Goal: Information Seeking & Learning: Learn about a topic

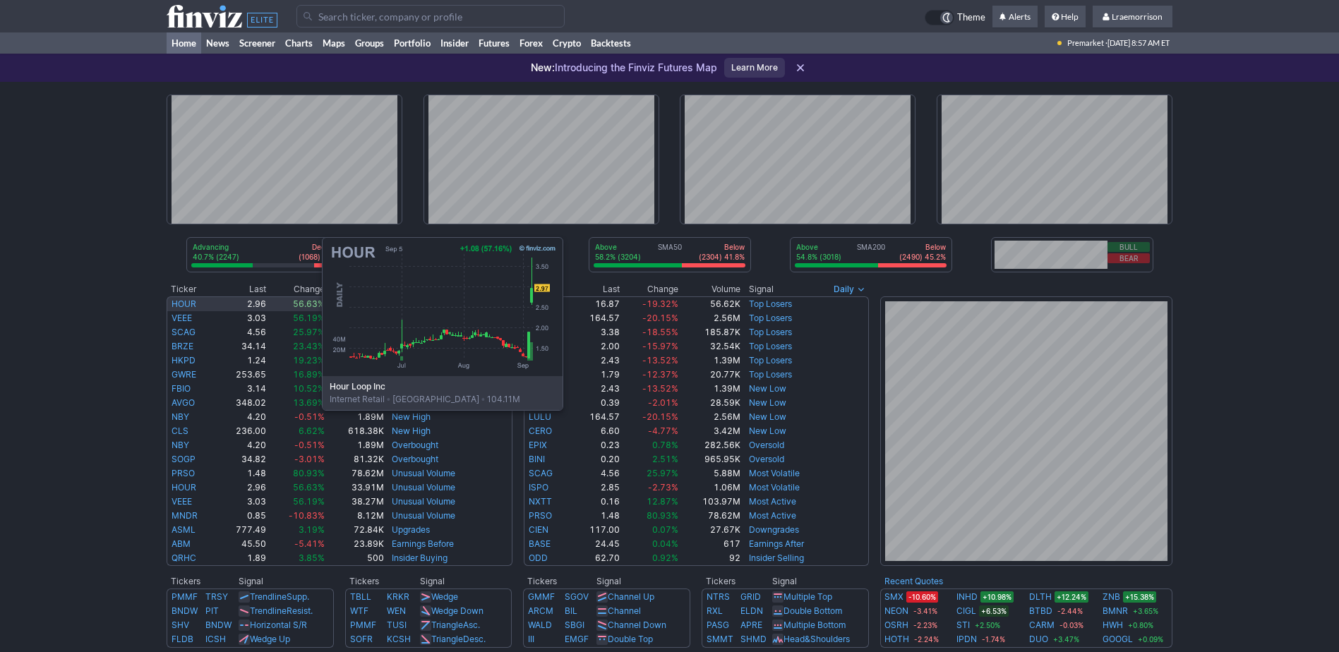
click at [181, 304] on link "HOUR" at bounding box center [184, 304] width 25 height 11
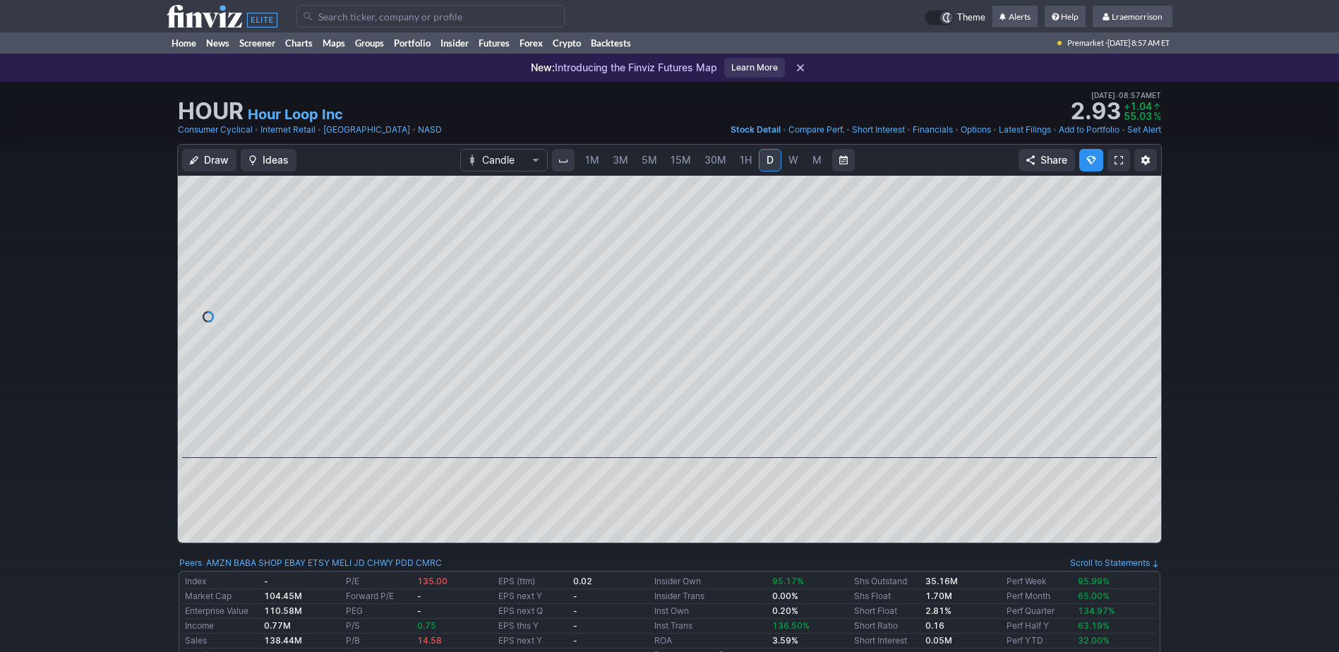
click at [594, 160] on span "1M" at bounding box center [592, 160] width 14 height 12
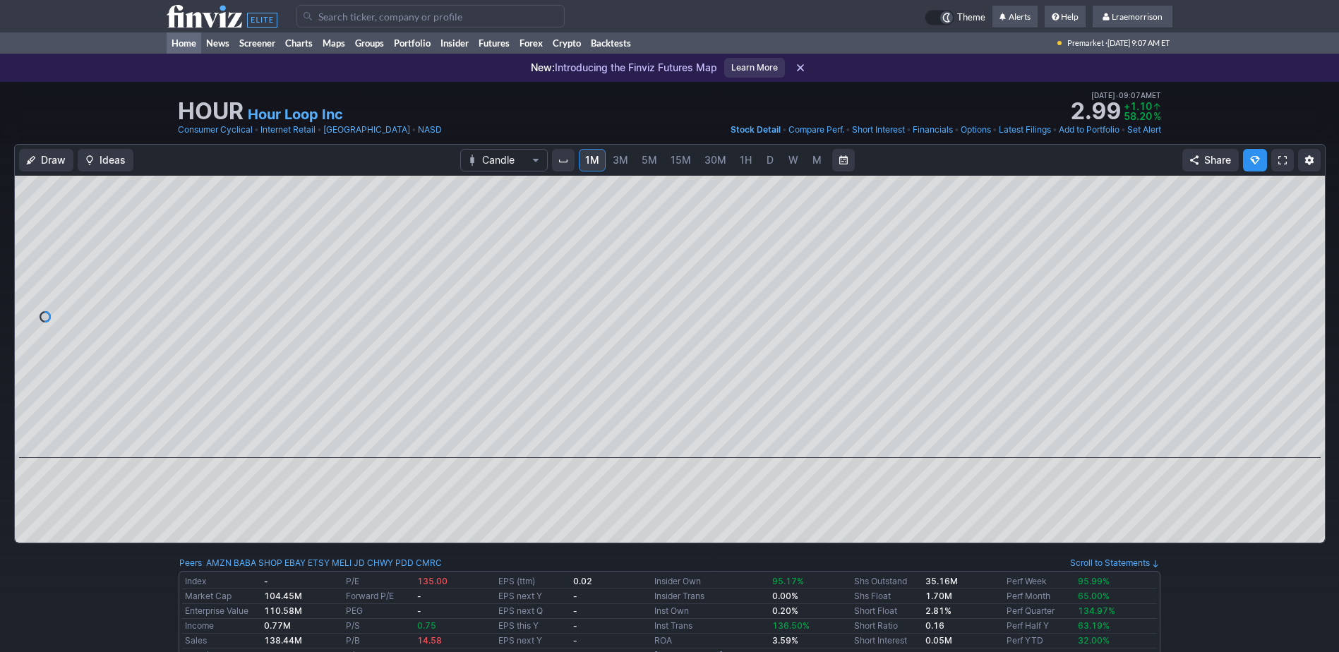
click at [175, 42] on link "Home" at bounding box center [184, 42] width 35 height 21
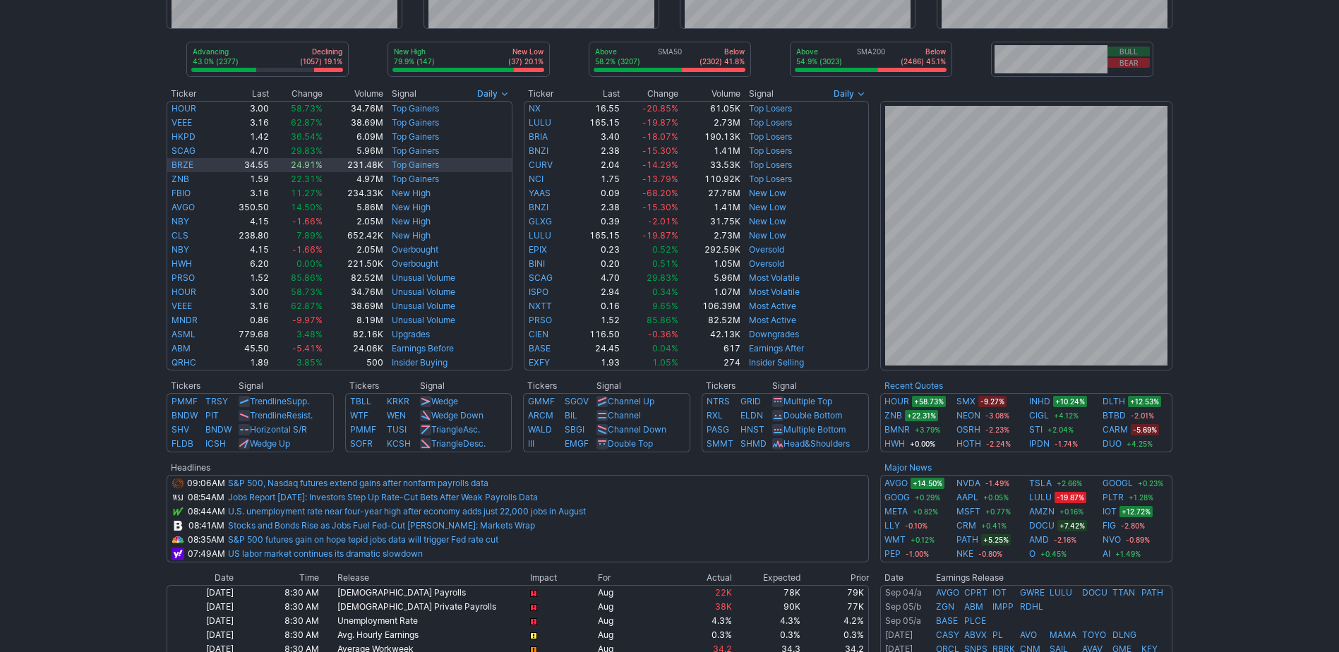
scroll to position [212, 0]
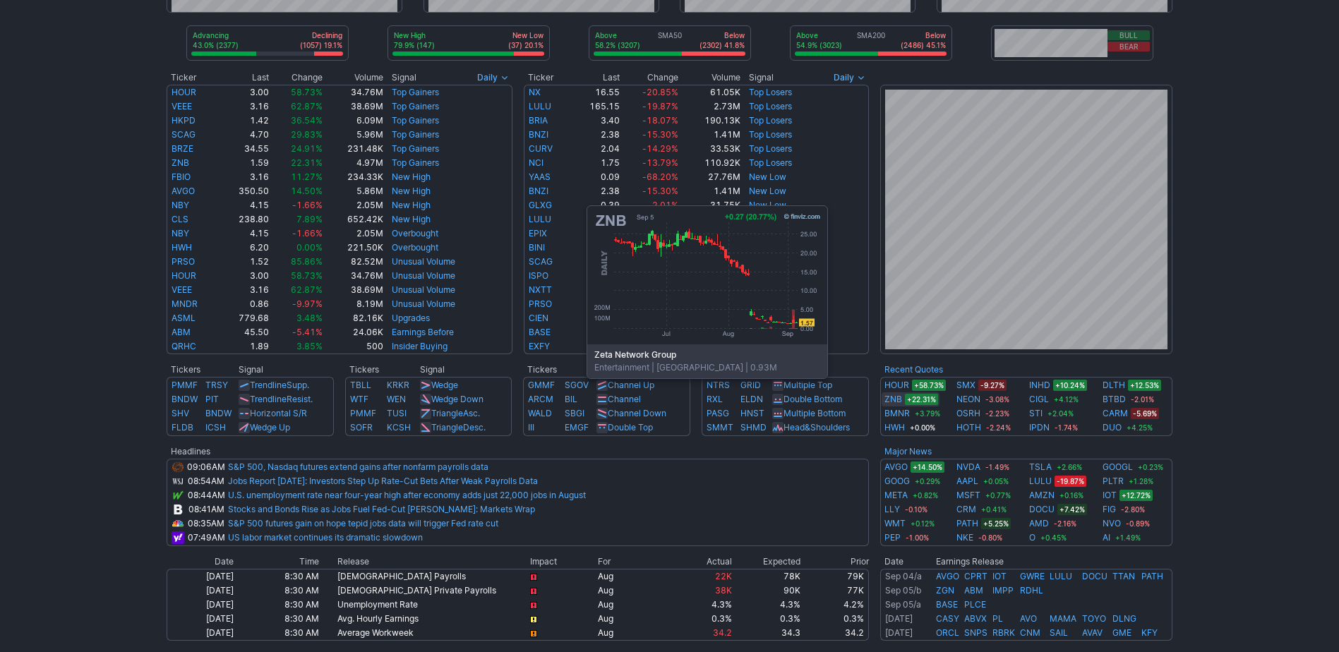
click at [890, 400] on link "ZNB" at bounding box center [894, 400] width 18 height 14
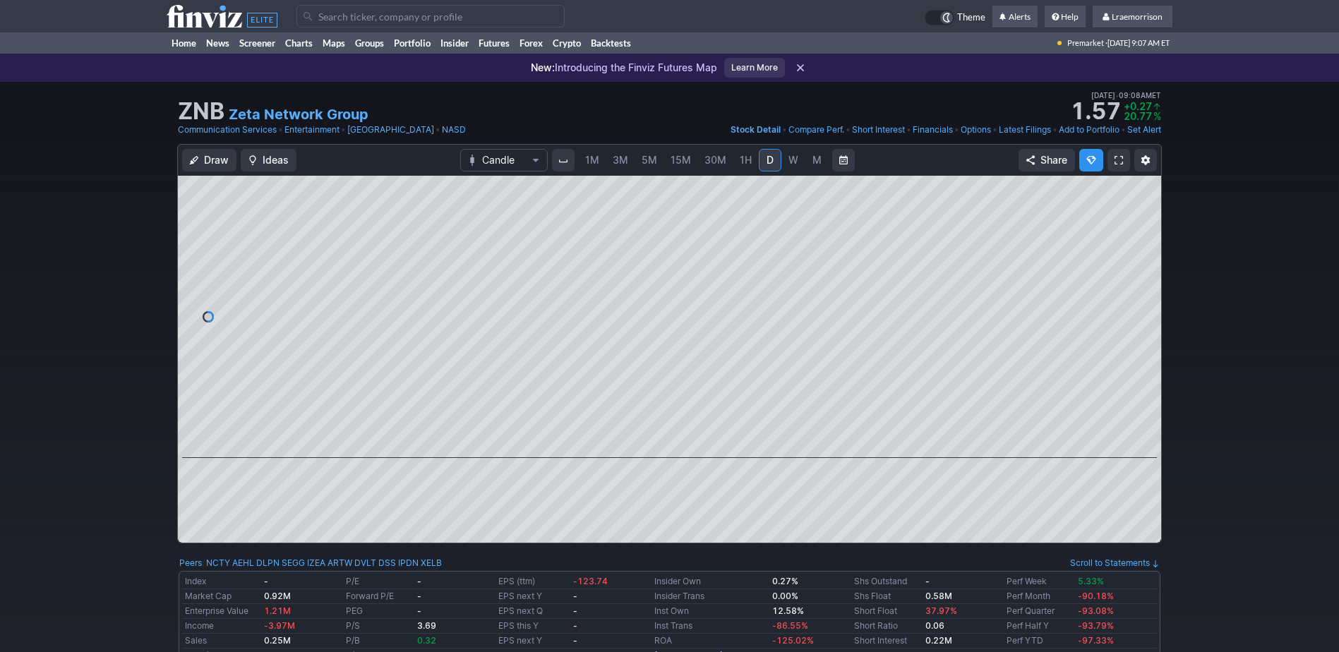
click at [597, 162] on span "1M" at bounding box center [592, 160] width 14 height 12
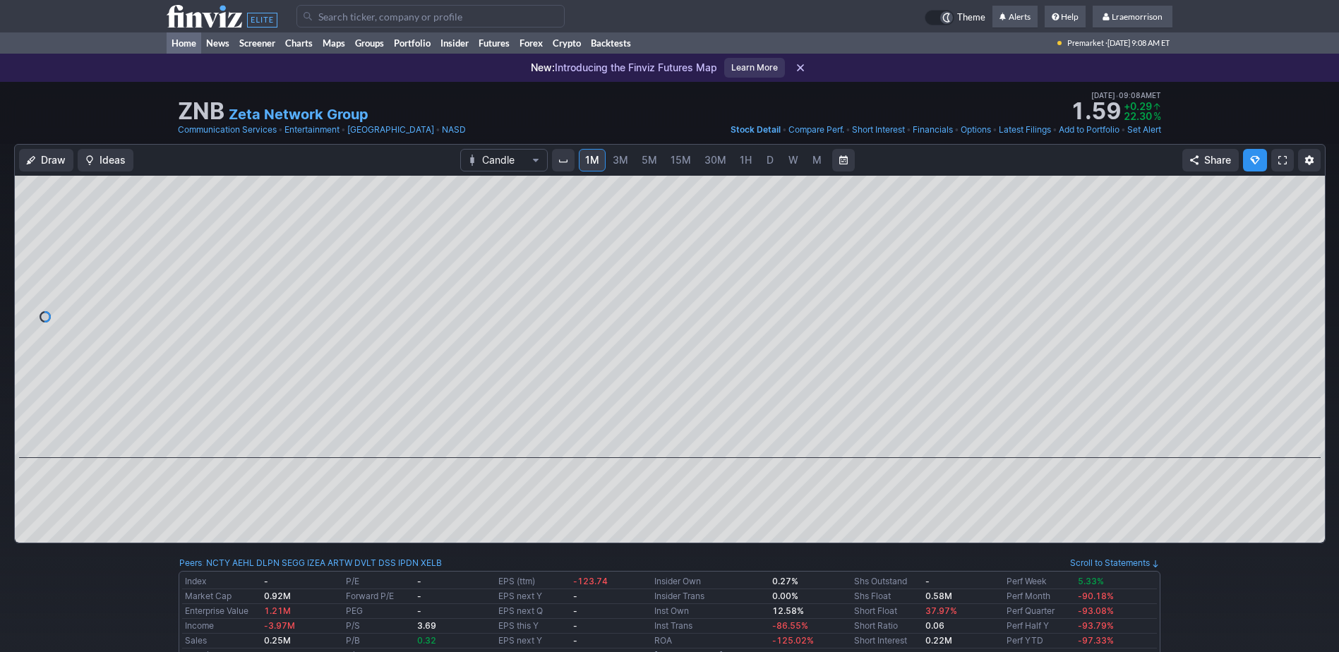
click at [186, 41] on link "Home" at bounding box center [184, 42] width 35 height 21
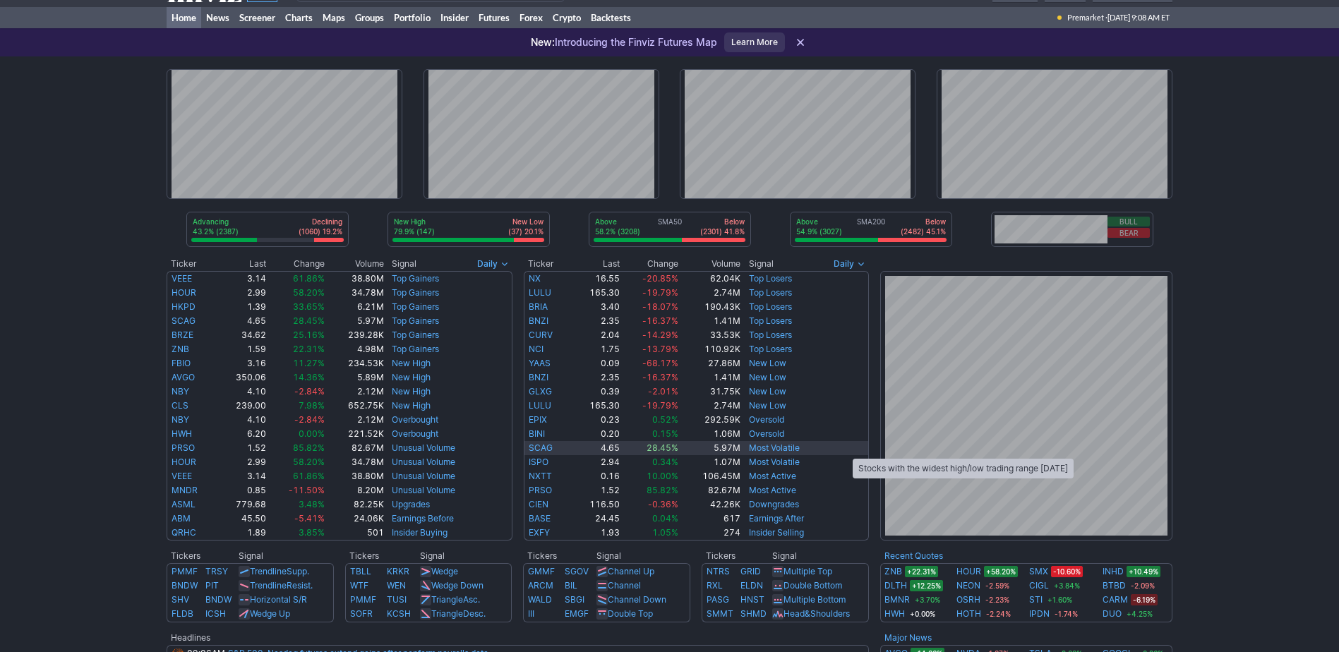
scroll to position [71, 0]
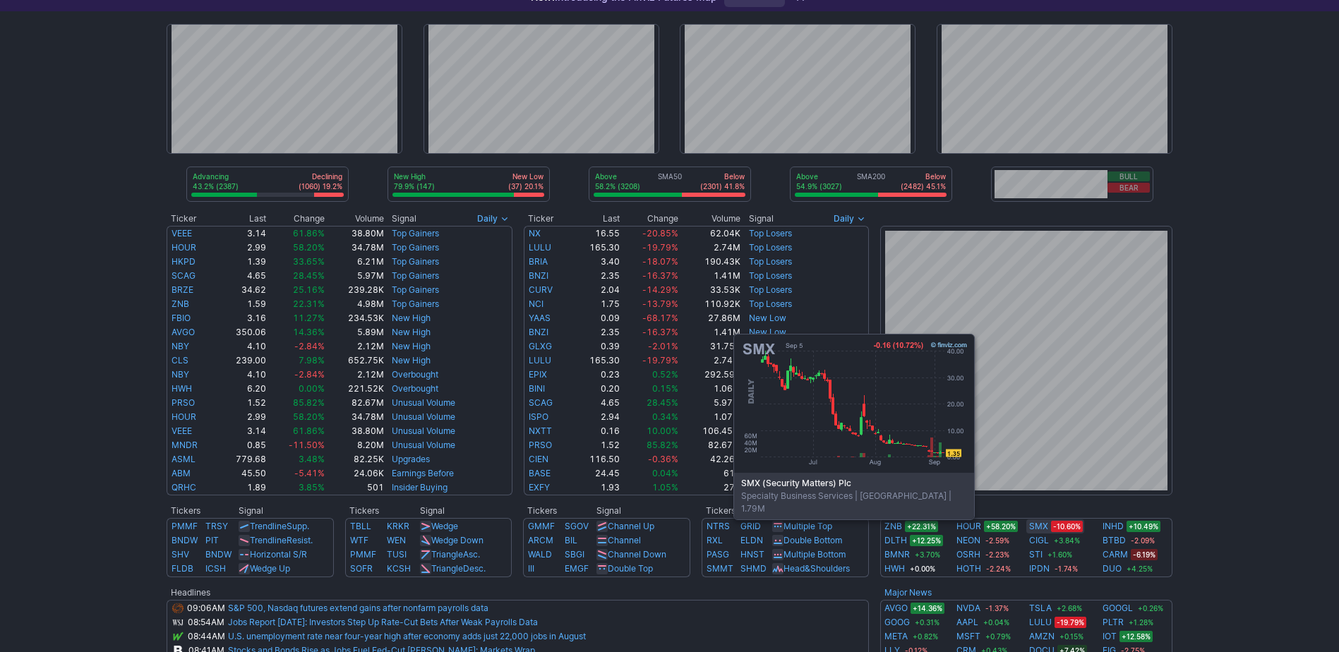
click at [1036, 528] on link "SMX" at bounding box center [1038, 527] width 19 height 14
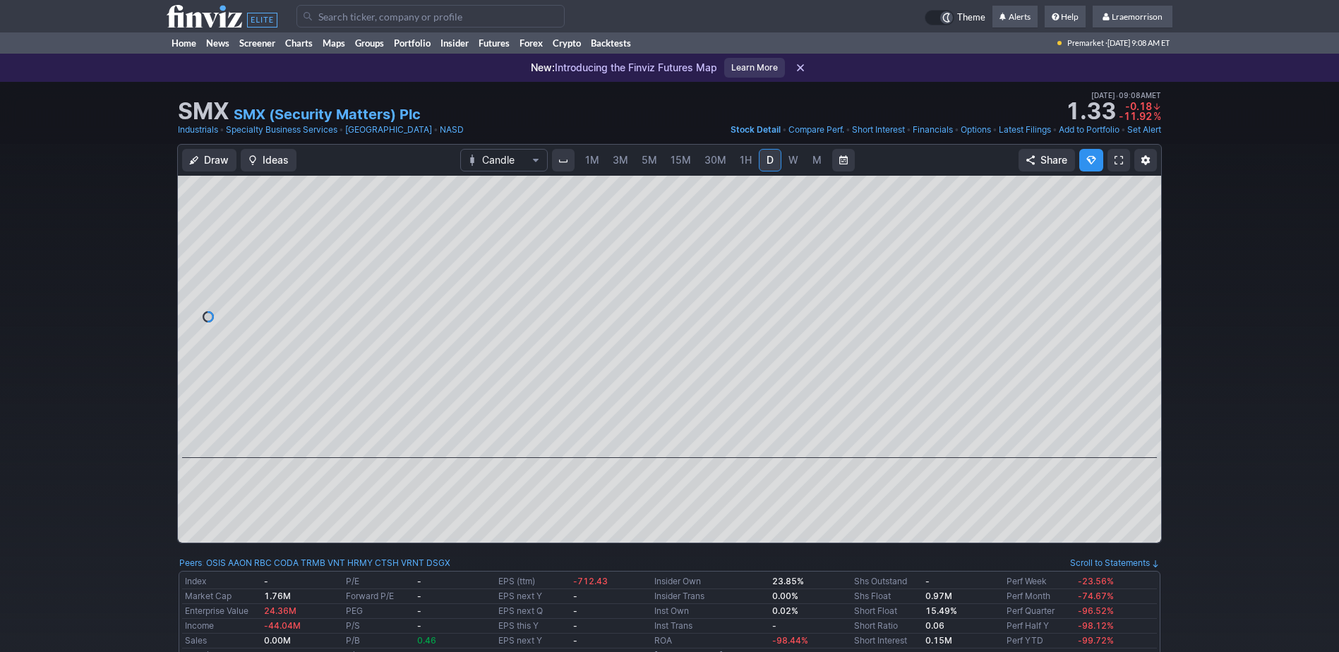
click at [592, 161] on span "1M" at bounding box center [592, 160] width 14 height 12
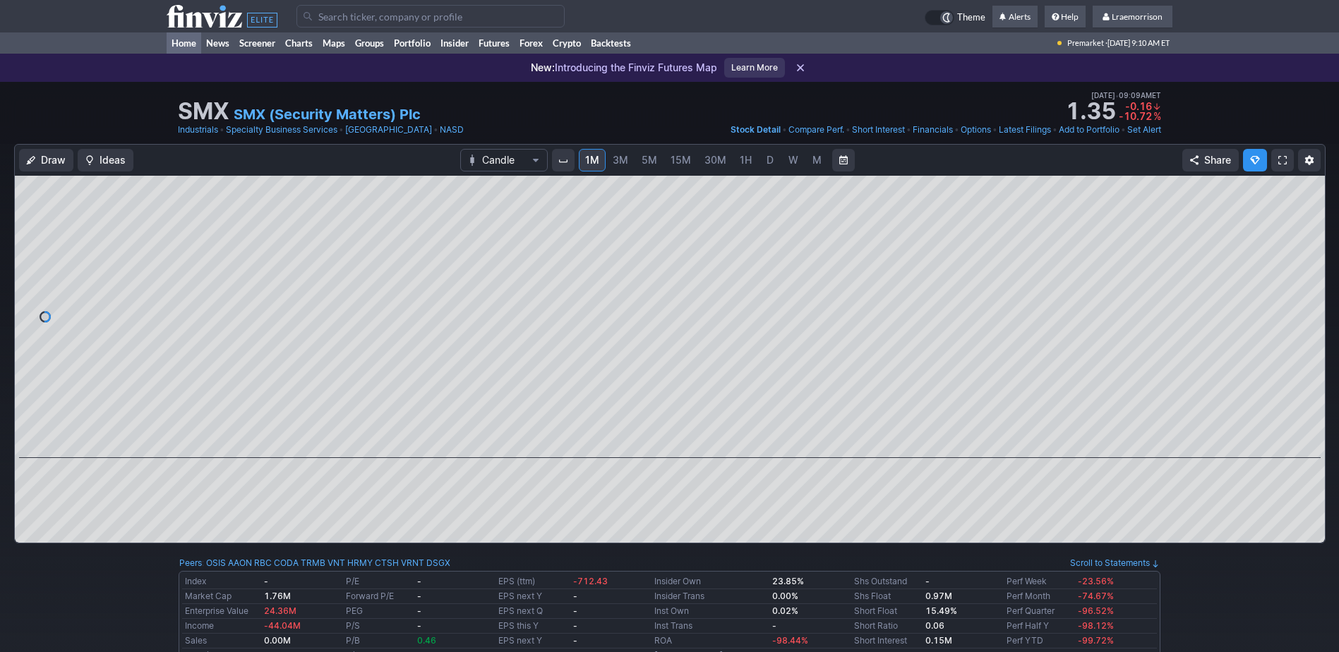
click at [179, 44] on link "Home" at bounding box center [184, 42] width 35 height 21
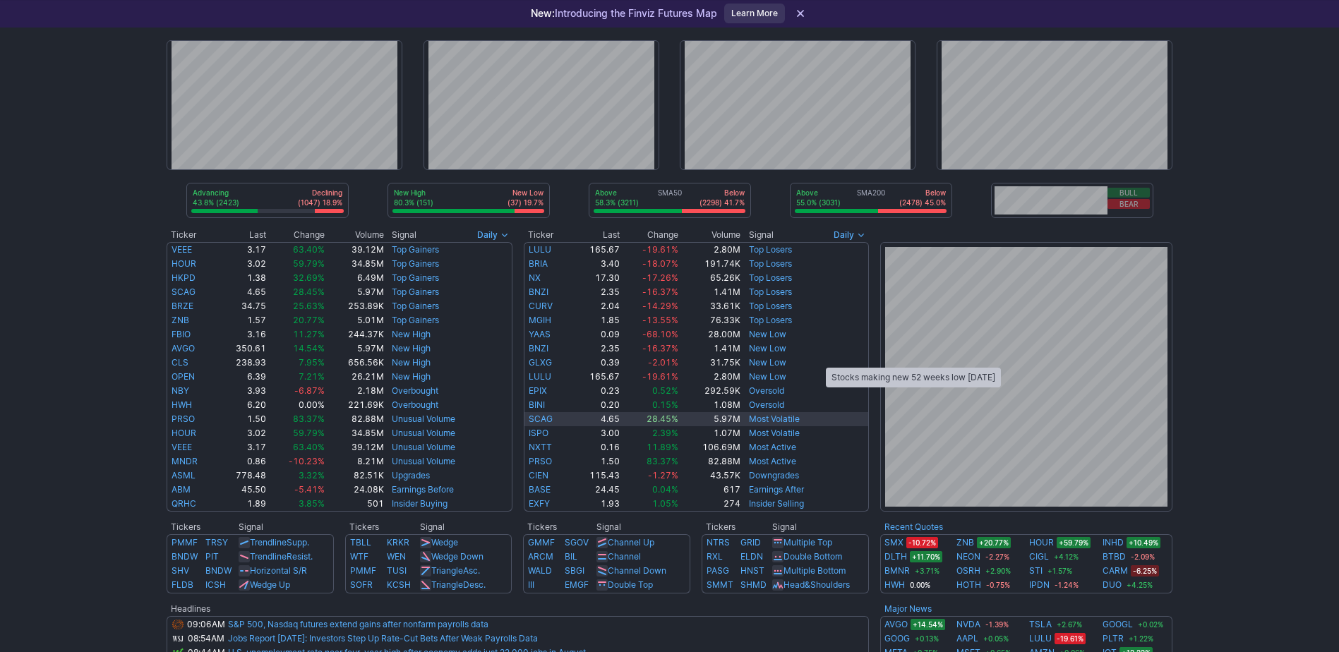
scroll to position [71, 0]
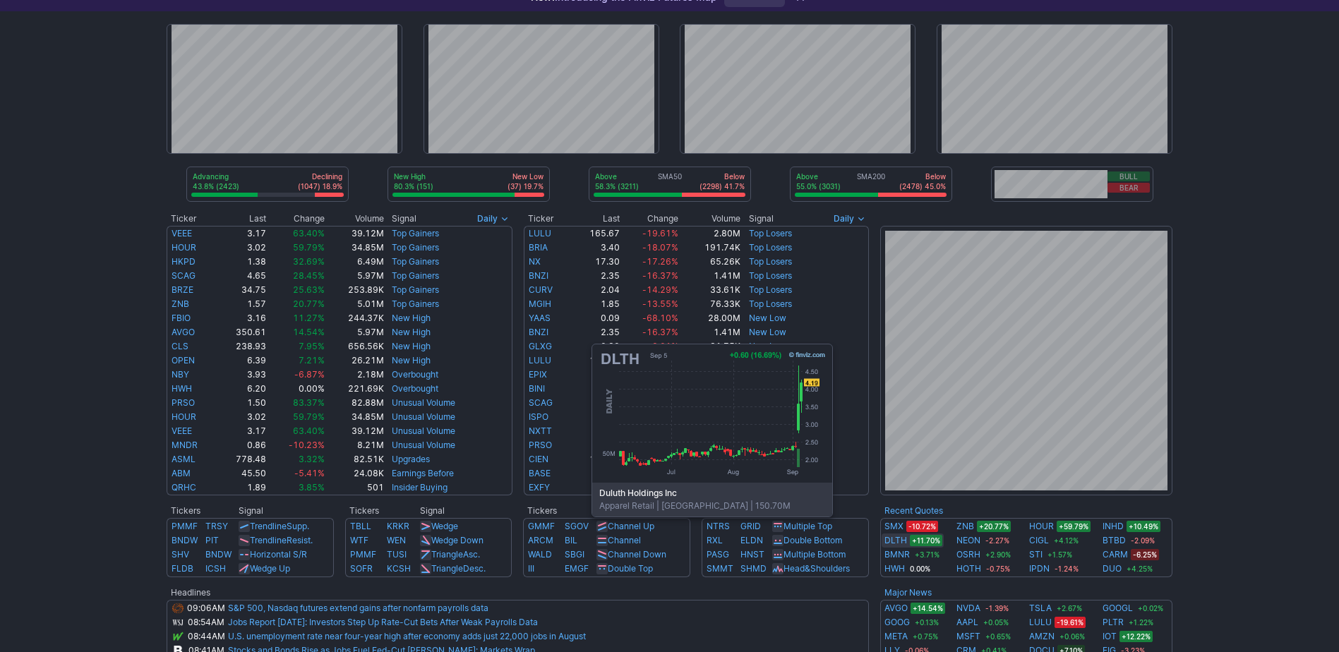
click at [894, 538] on link "DLTH" at bounding box center [896, 541] width 23 height 14
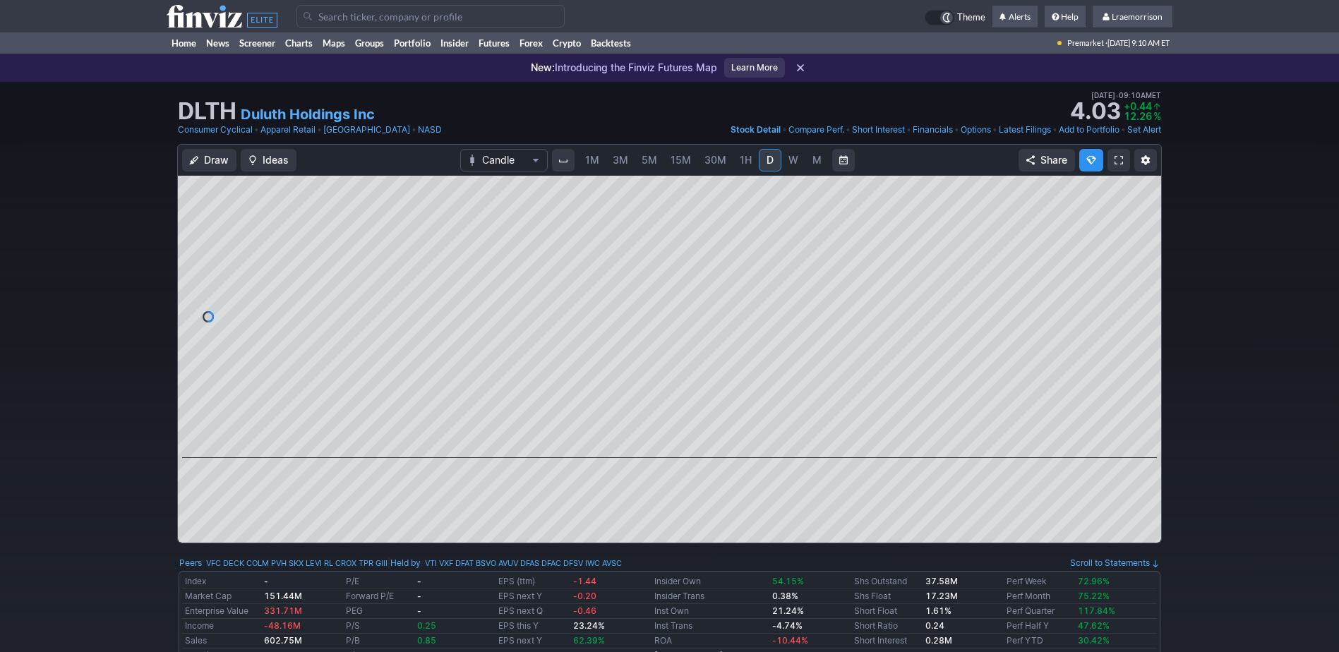
click at [590, 150] on link "1M" at bounding box center [592, 160] width 27 height 23
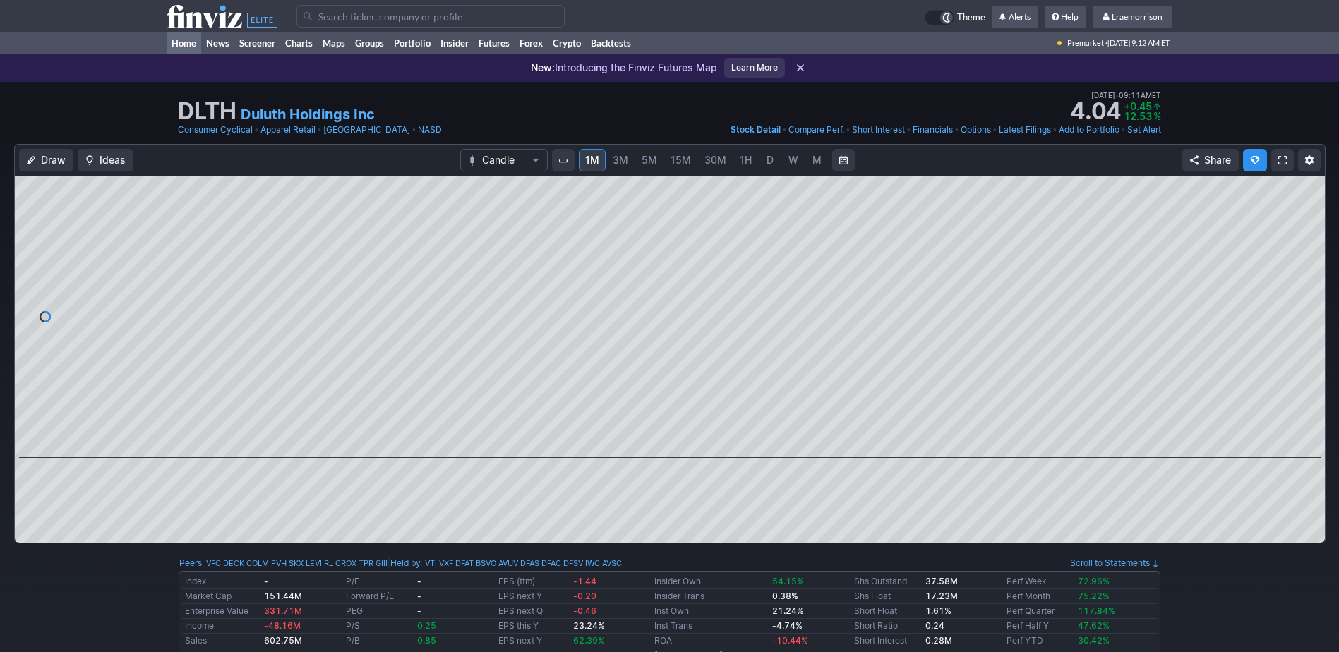
click at [180, 42] on link "Home" at bounding box center [184, 42] width 35 height 21
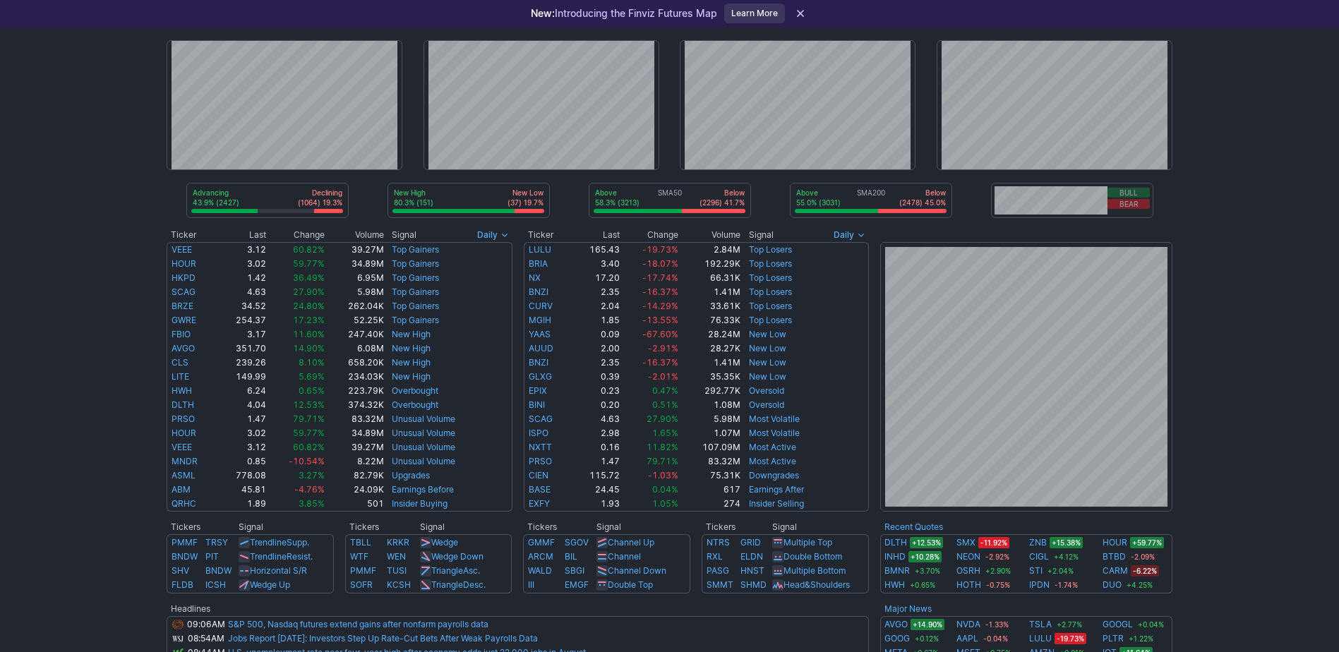
scroll to position [71, 0]
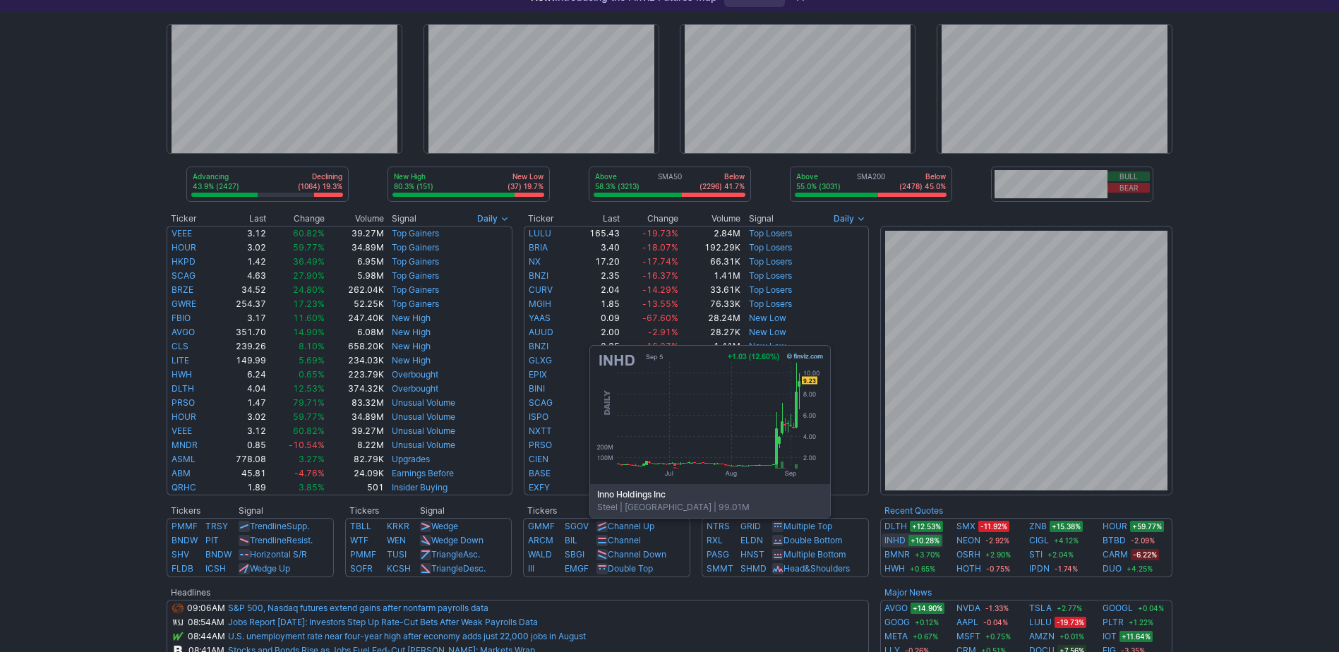
click at [892, 539] on link "INHD" at bounding box center [895, 541] width 21 height 14
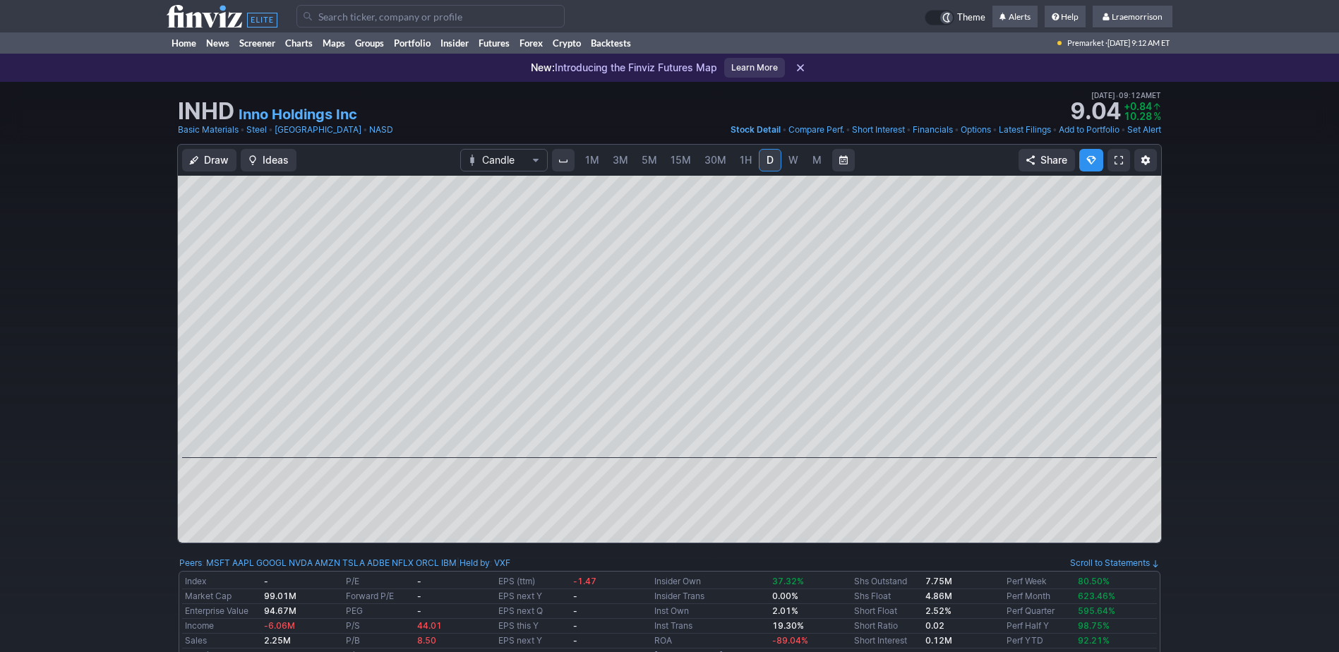
click at [587, 155] on span "1M" at bounding box center [592, 160] width 14 height 12
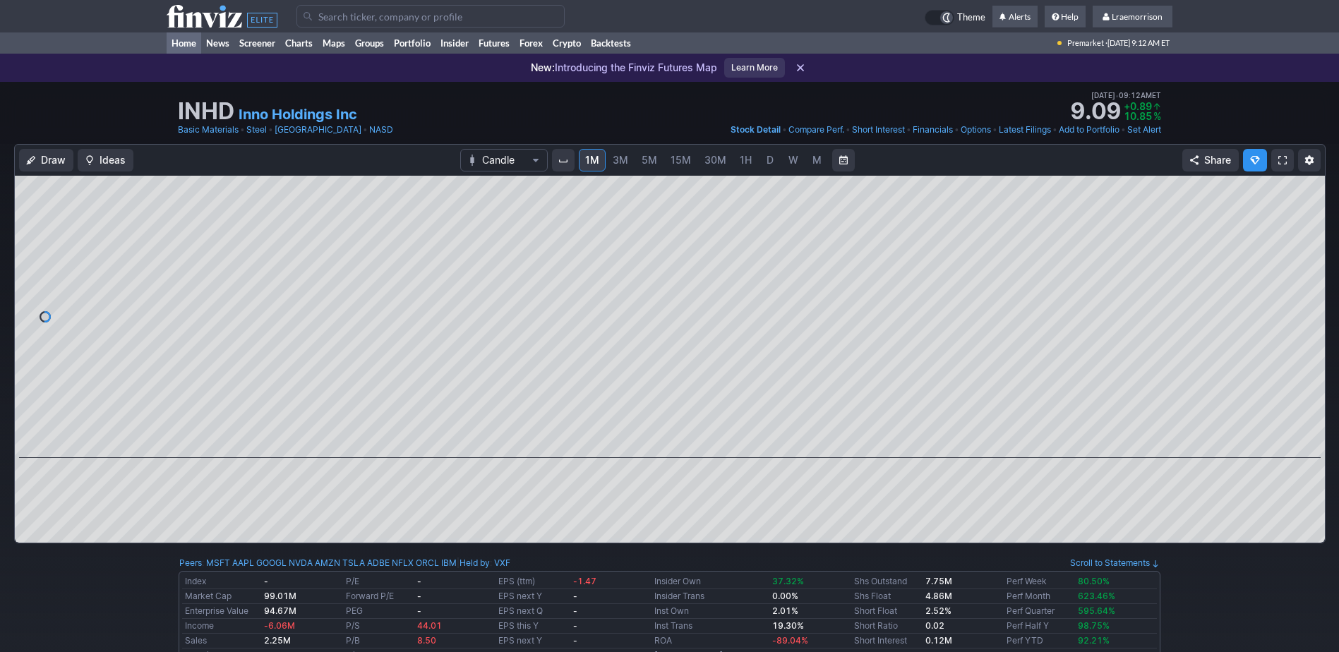
click at [191, 40] on link "Home" at bounding box center [184, 42] width 35 height 21
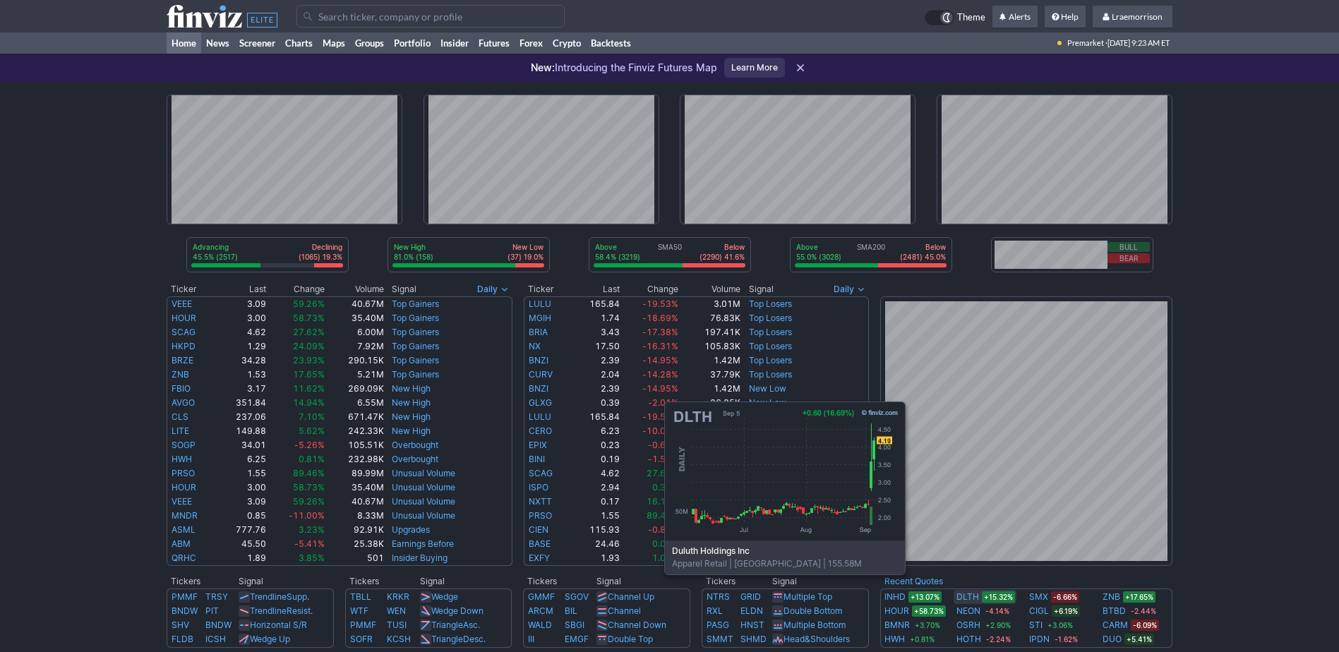
scroll to position [71, 0]
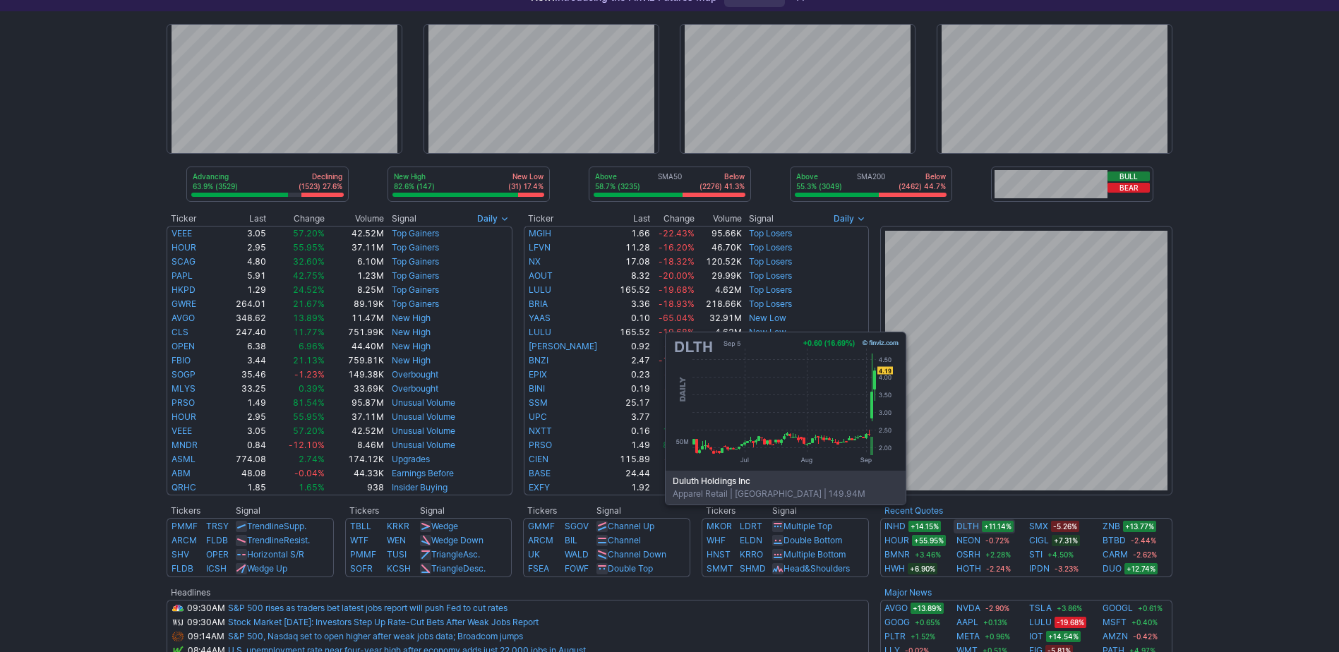
click at [968, 526] on link "DLTH" at bounding box center [968, 527] width 23 height 14
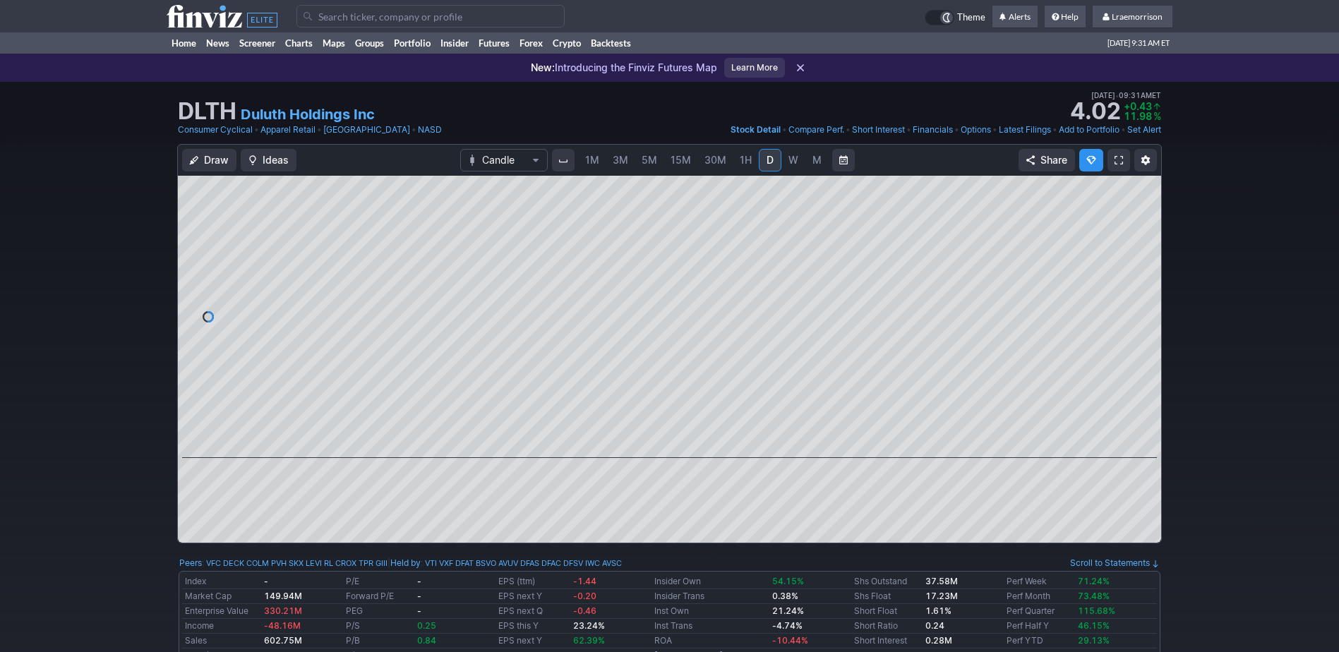
click at [599, 165] on span "1M" at bounding box center [592, 160] width 14 height 12
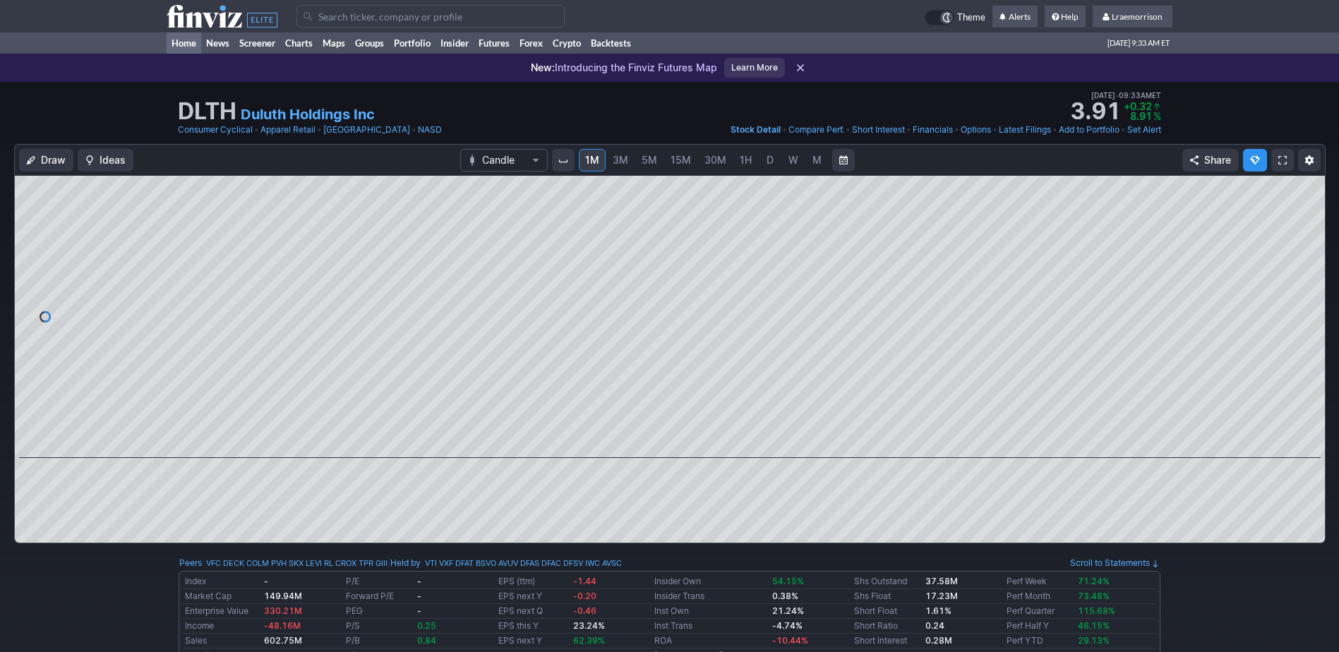
click at [181, 40] on link "Home" at bounding box center [184, 42] width 35 height 21
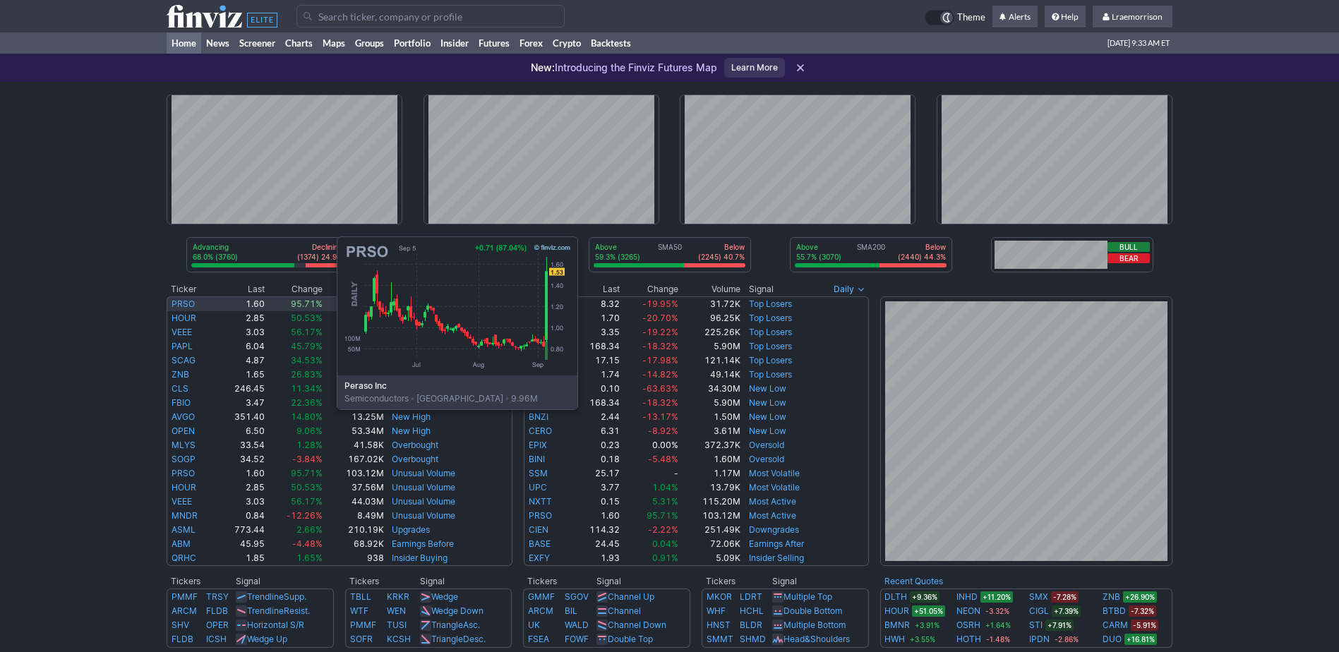
click at [196, 304] on td "PRSO" at bounding box center [191, 304] width 49 height 15
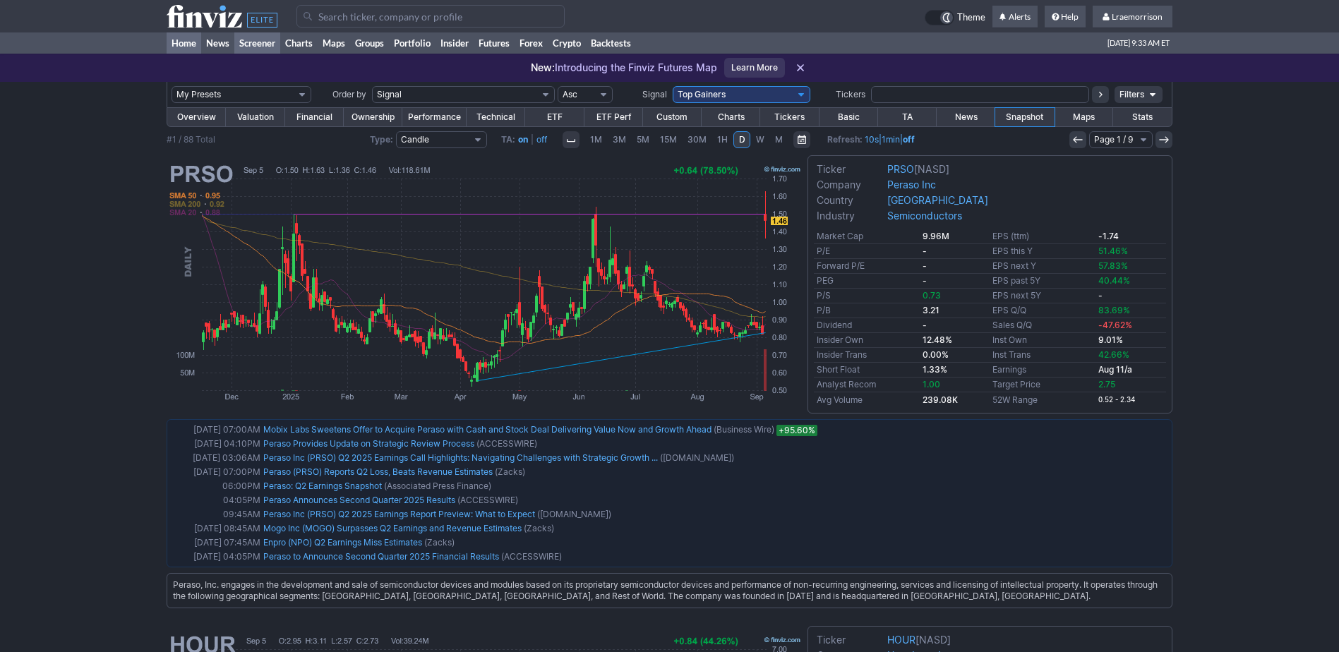
click at [194, 44] on link "Home" at bounding box center [184, 42] width 35 height 21
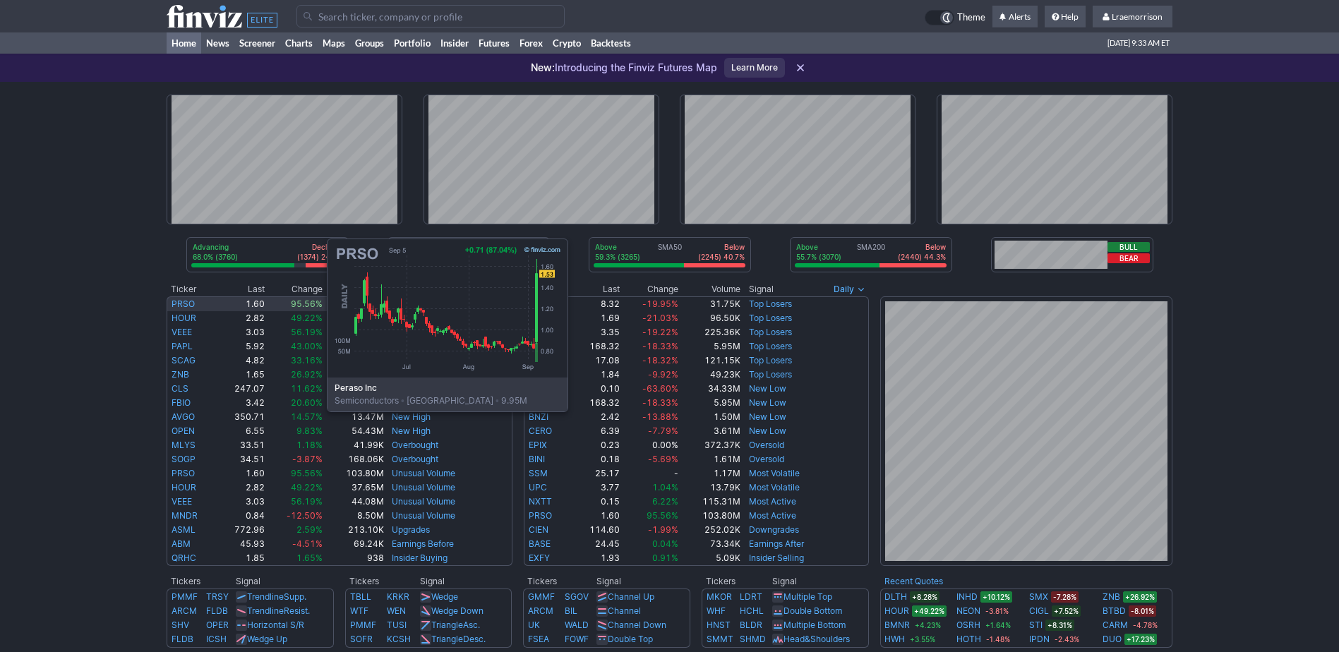
click at [186, 306] on link "PRSO" at bounding box center [183, 304] width 23 height 11
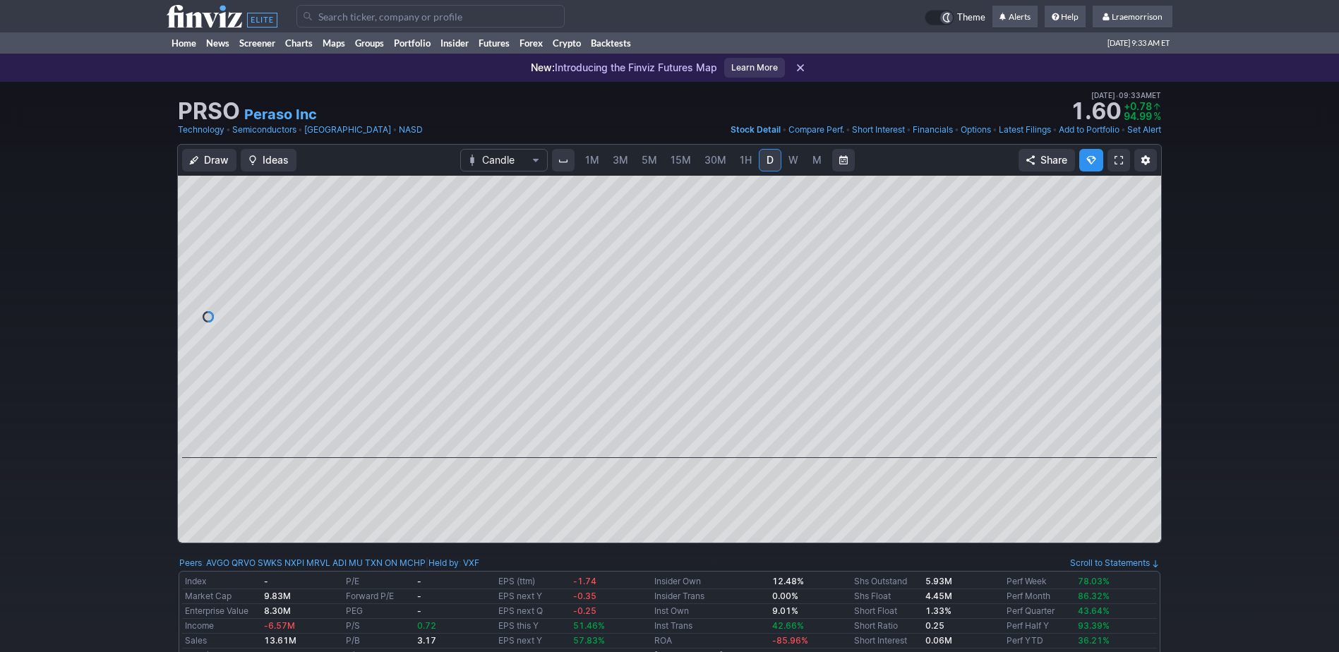
click at [591, 160] on span "1M" at bounding box center [592, 160] width 14 height 12
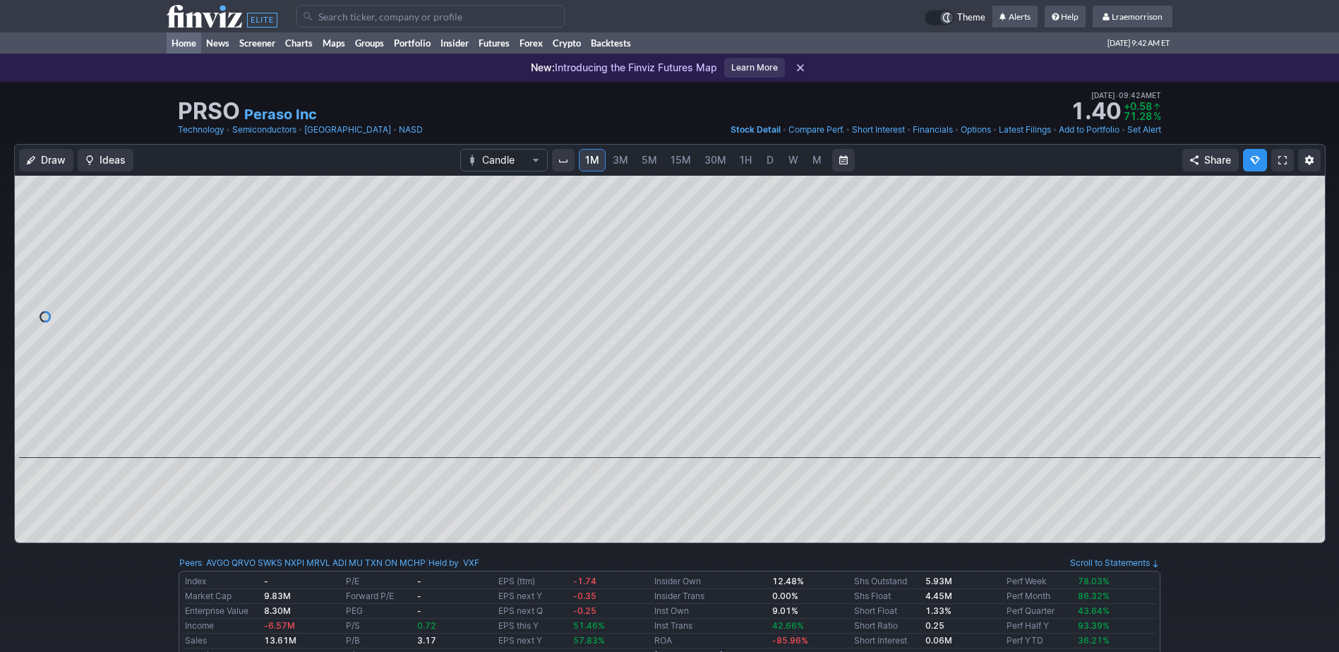
click at [182, 41] on link "Home" at bounding box center [184, 42] width 35 height 21
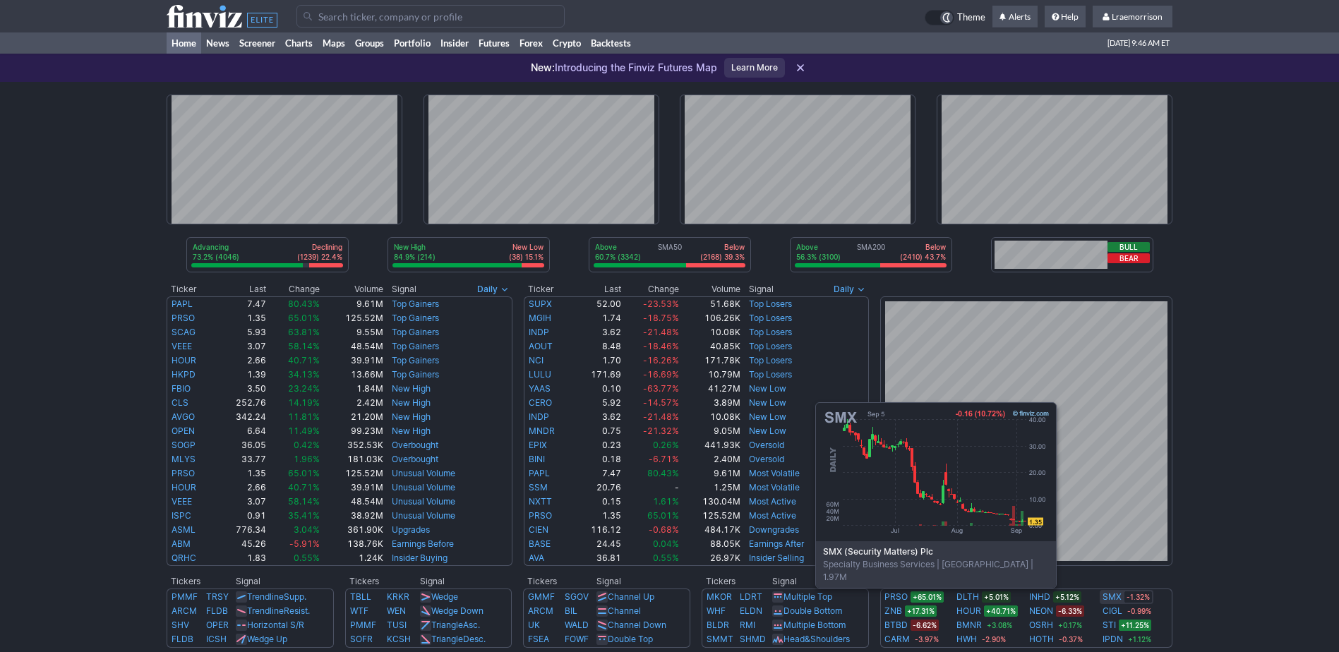
click at [1118, 597] on link "SMX" at bounding box center [1112, 597] width 19 height 14
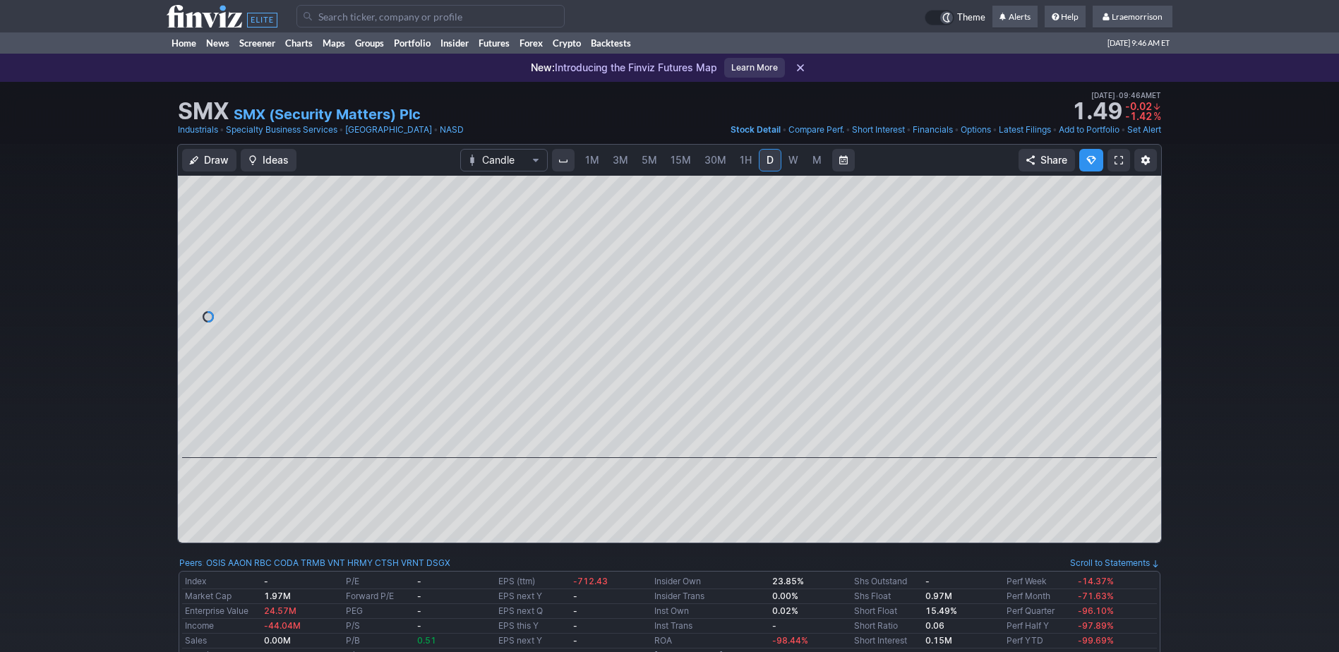
click at [596, 157] on span "1M" at bounding box center [592, 160] width 14 height 12
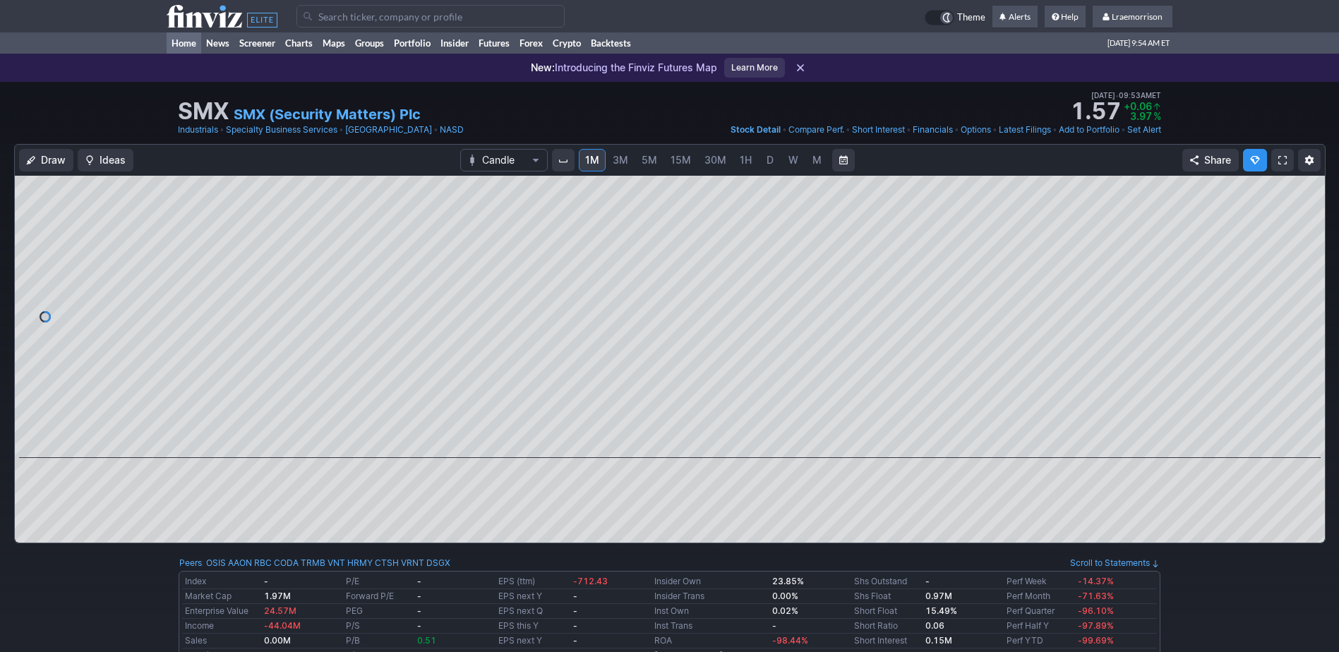
click at [185, 44] on link "Home" at bounding box center [184, 42] width 35 height 21
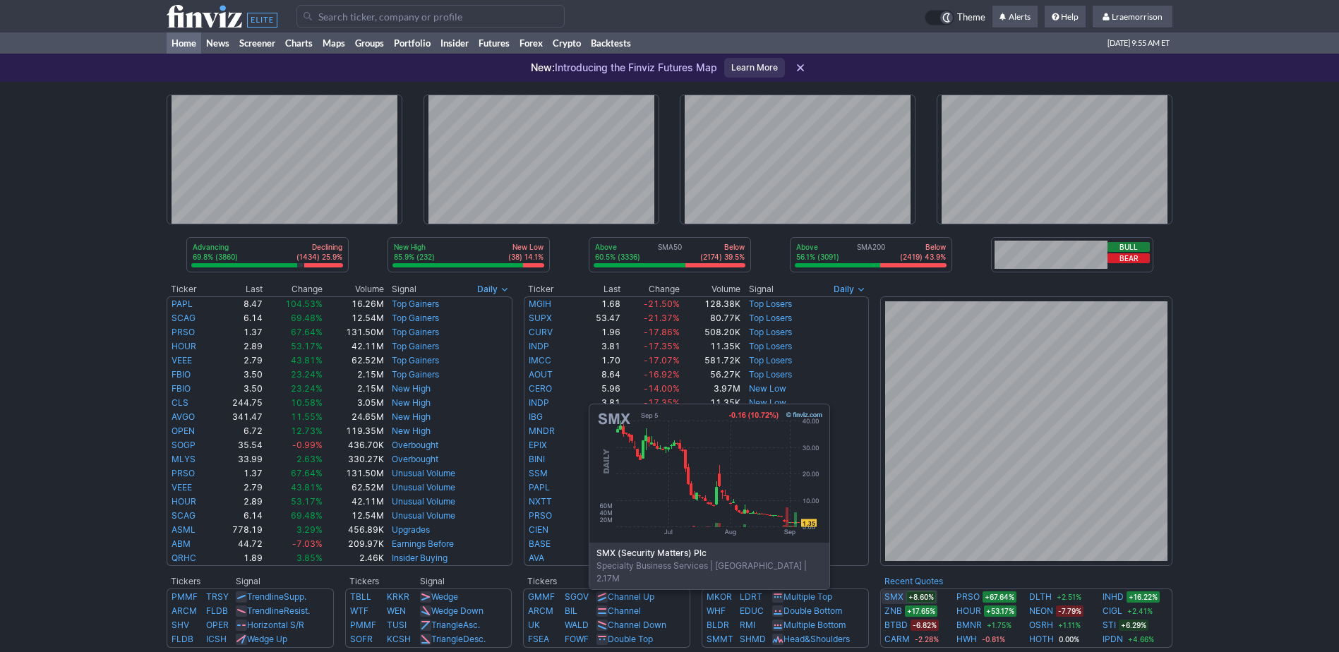
click at [892, 598] on link "SMX" at bounding box center [894, 597] width 19 height 14
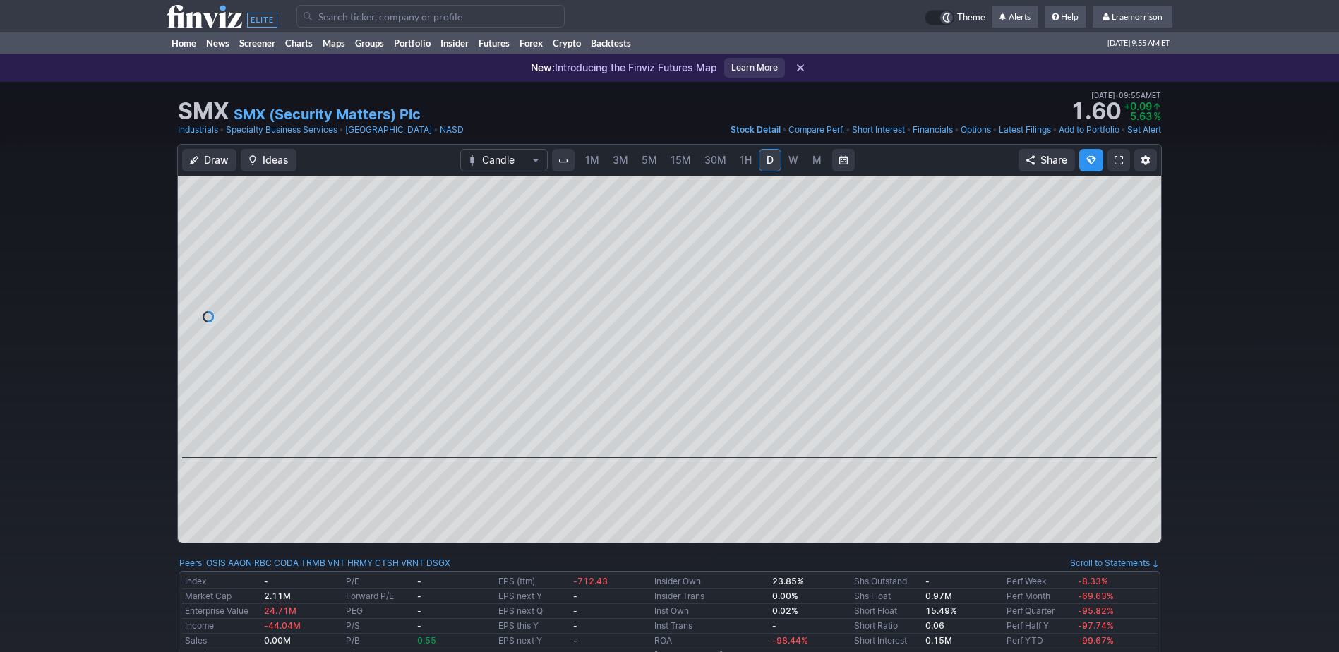
click at [594, 162] on span "1M" at bounding box center [592, 160] width 14 height 12
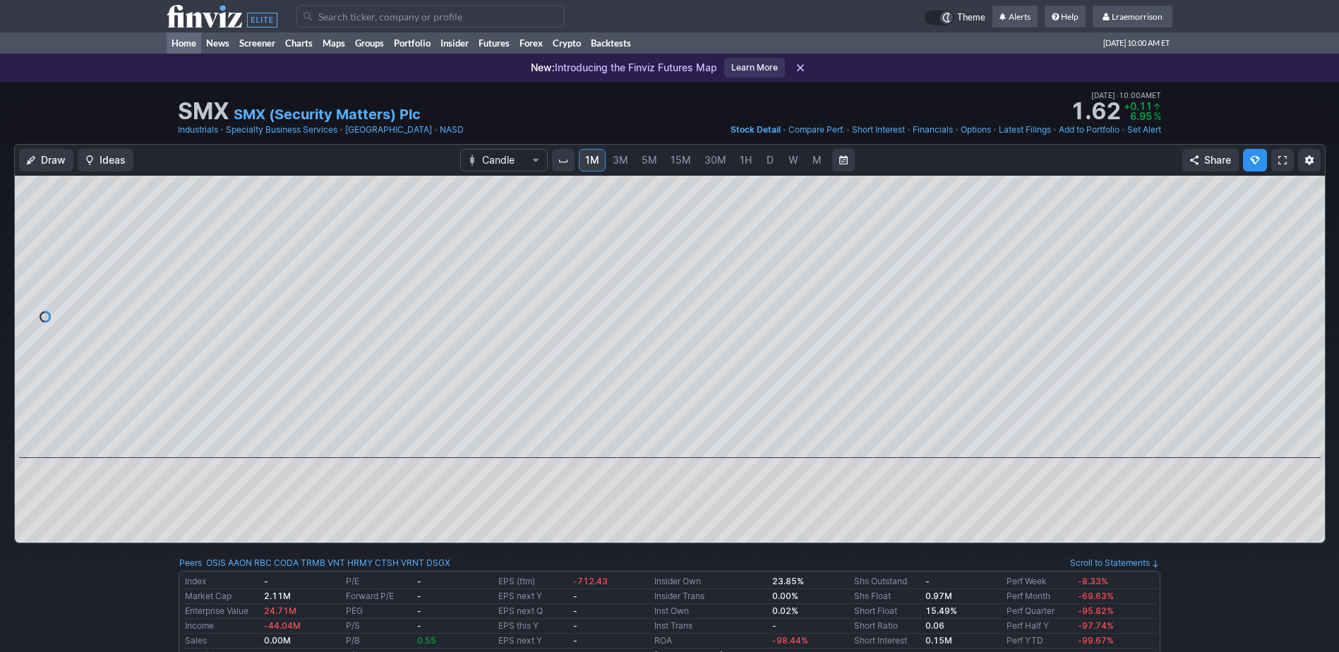
click at [187, 39] on link "Home" at bounding box center [184, 42] width 35 height 21
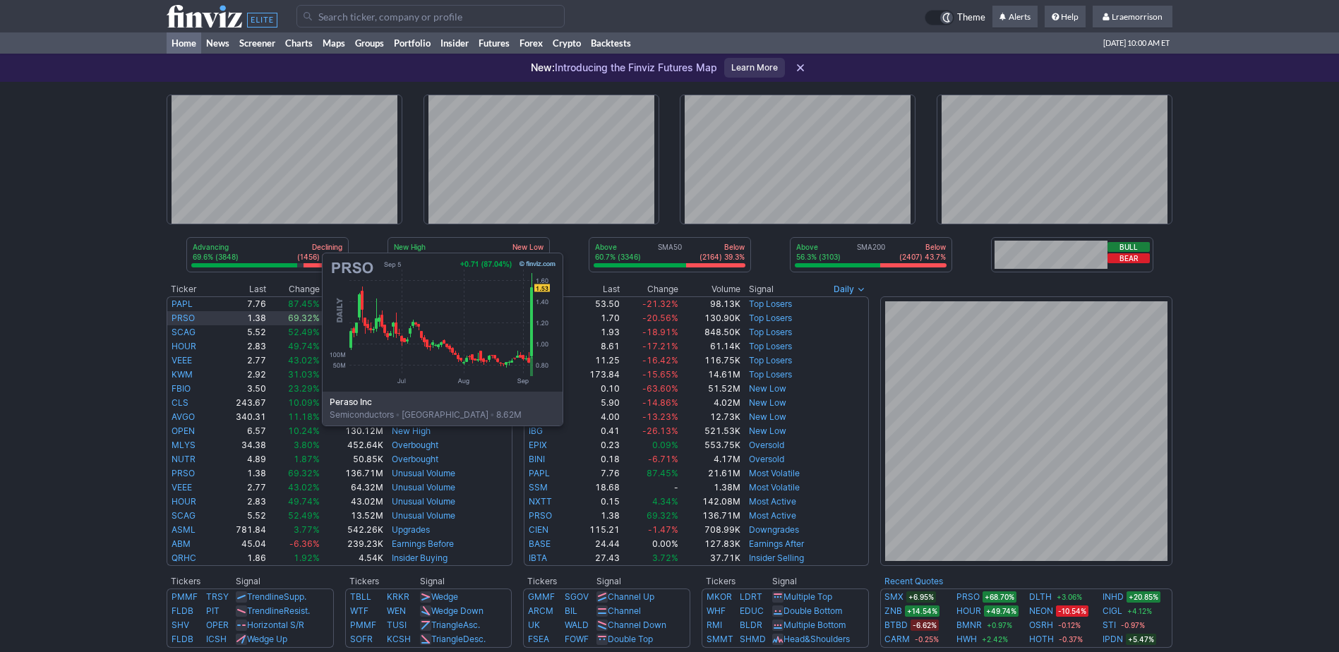
click at [181, 320] on link "PRSO" at bounding box center [183, 318] width 23 height 11
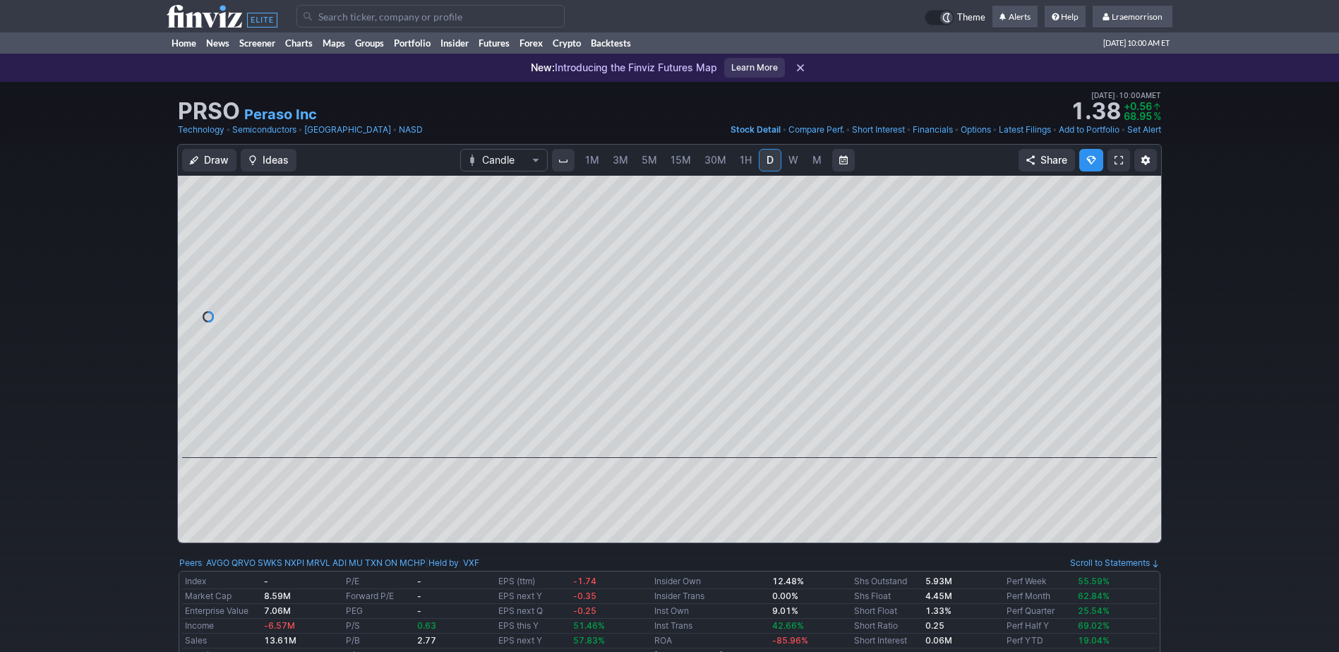
click at [594, 161] on span "1M" at bounding box center [592, 160] width 14 height 12
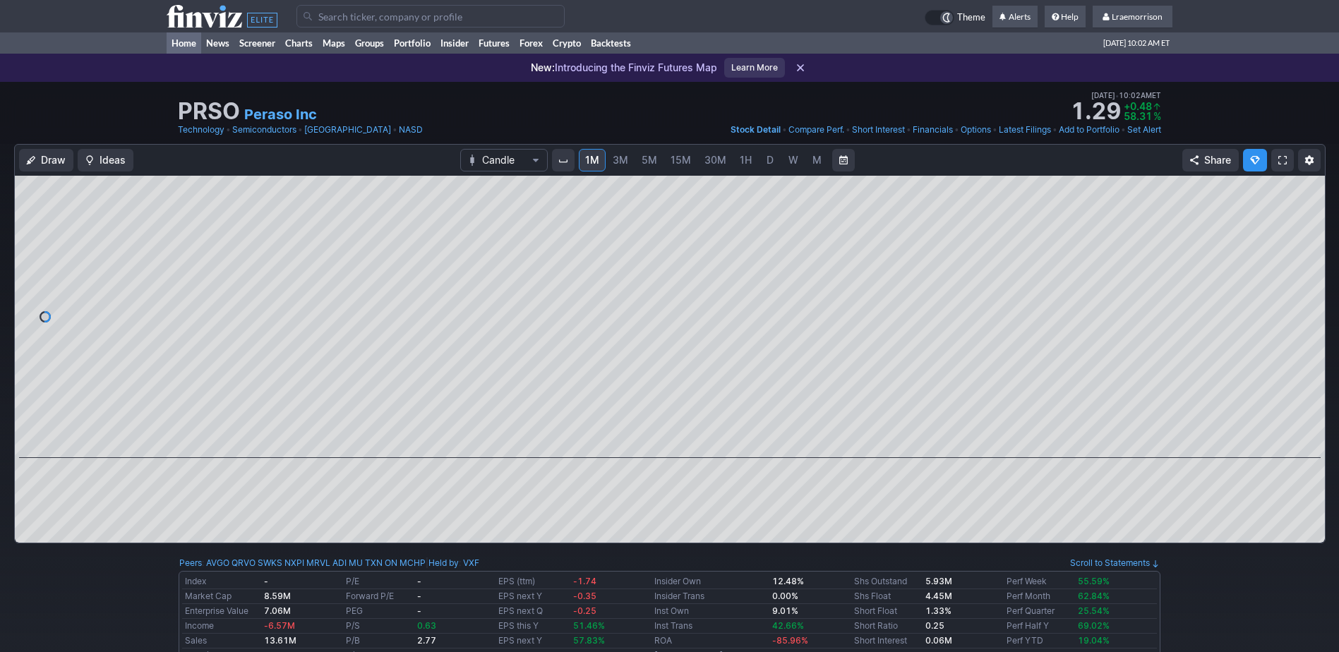
click at [179, 41] on link "Home" at bounding box center [184, 42] width 35 height 21
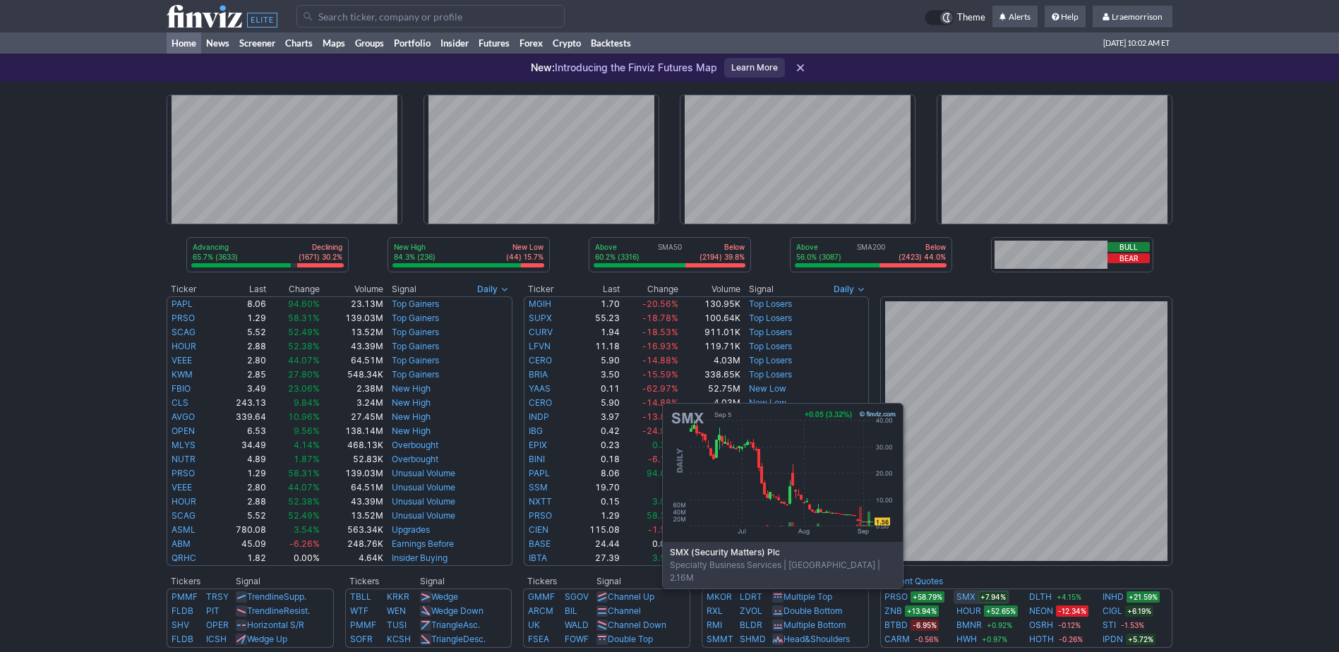
click at [966, 597] on link "SMX" at bounding box center [966, 597] width 19 height 14
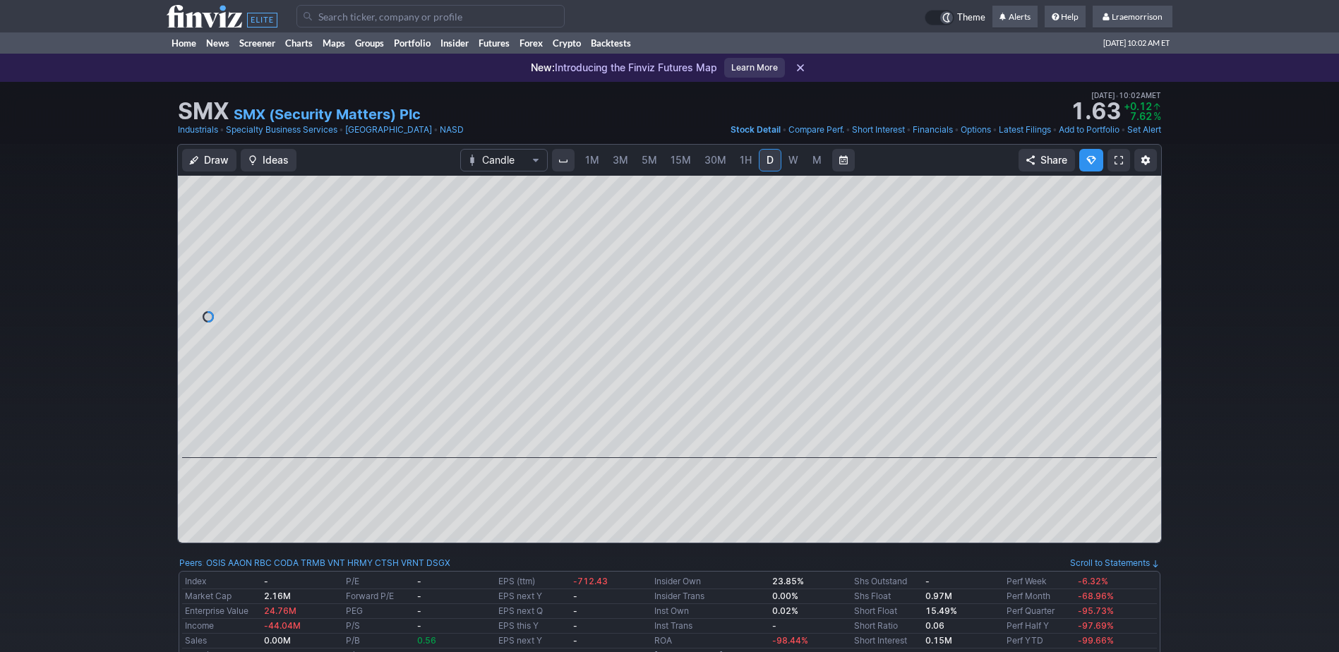
click at [594, 169] on link "1M" at bounding box center [592, 160] width 27 height 23
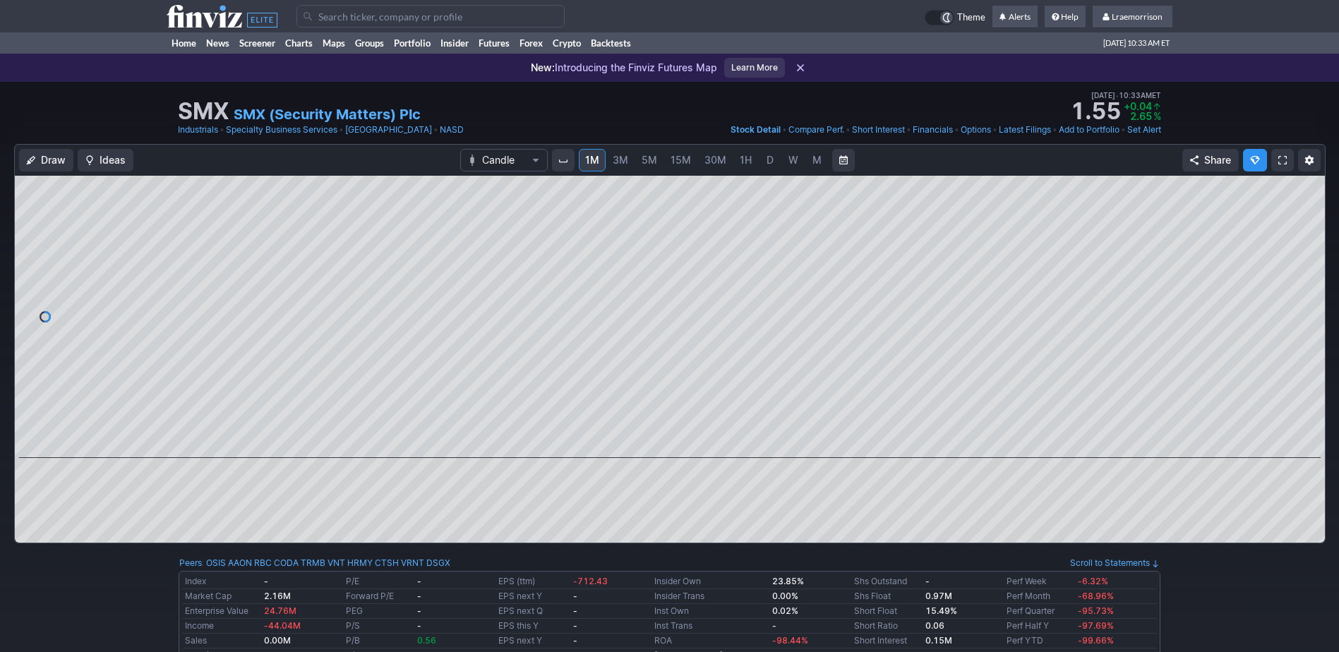
click at [184, 41] on link "Home" at bounding box center [184, 42] width 35 height 21
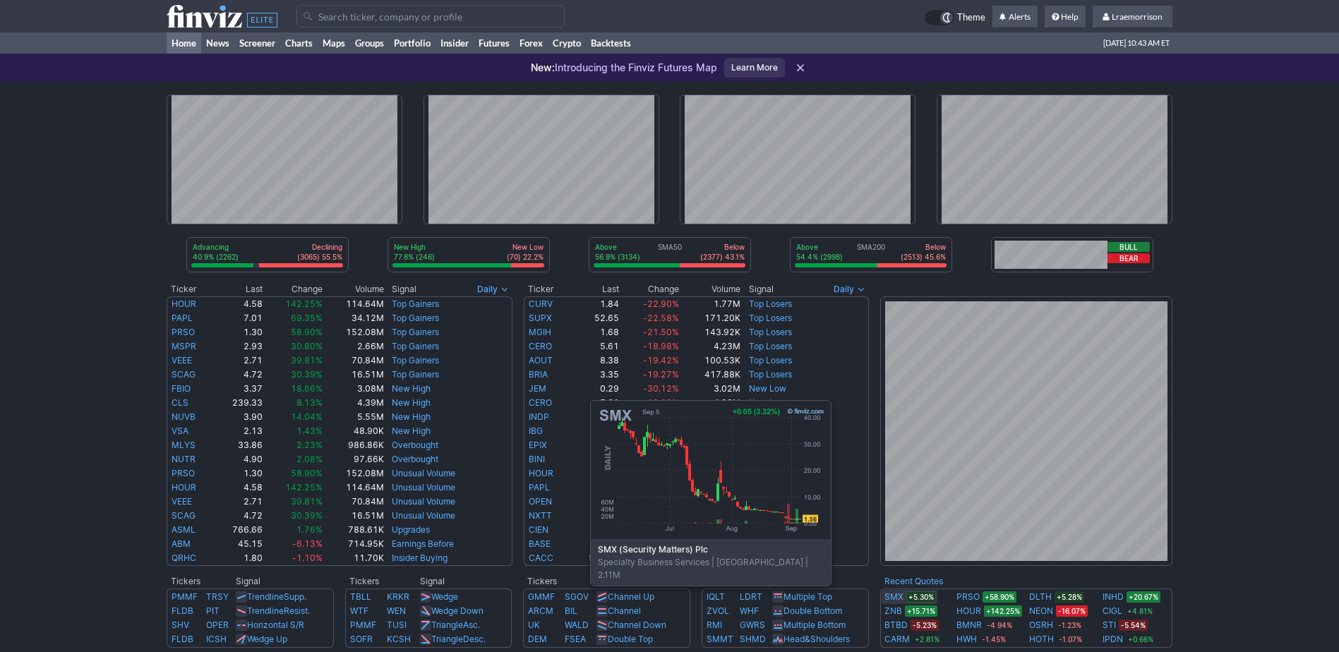
click at [891, 594] on link "SMX" at bounding box center [894, 597] width 19 height 14
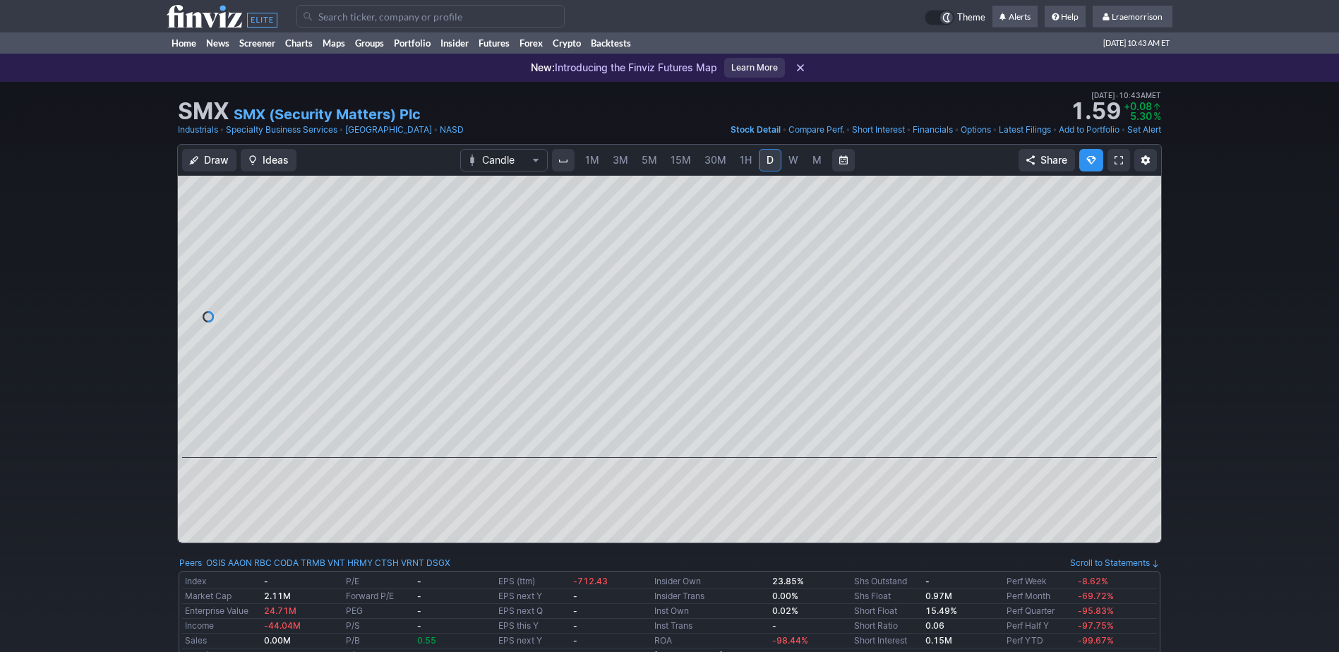
click at [592, 161] on span "1M" at bounding box center [592, 160] width 14 height 12
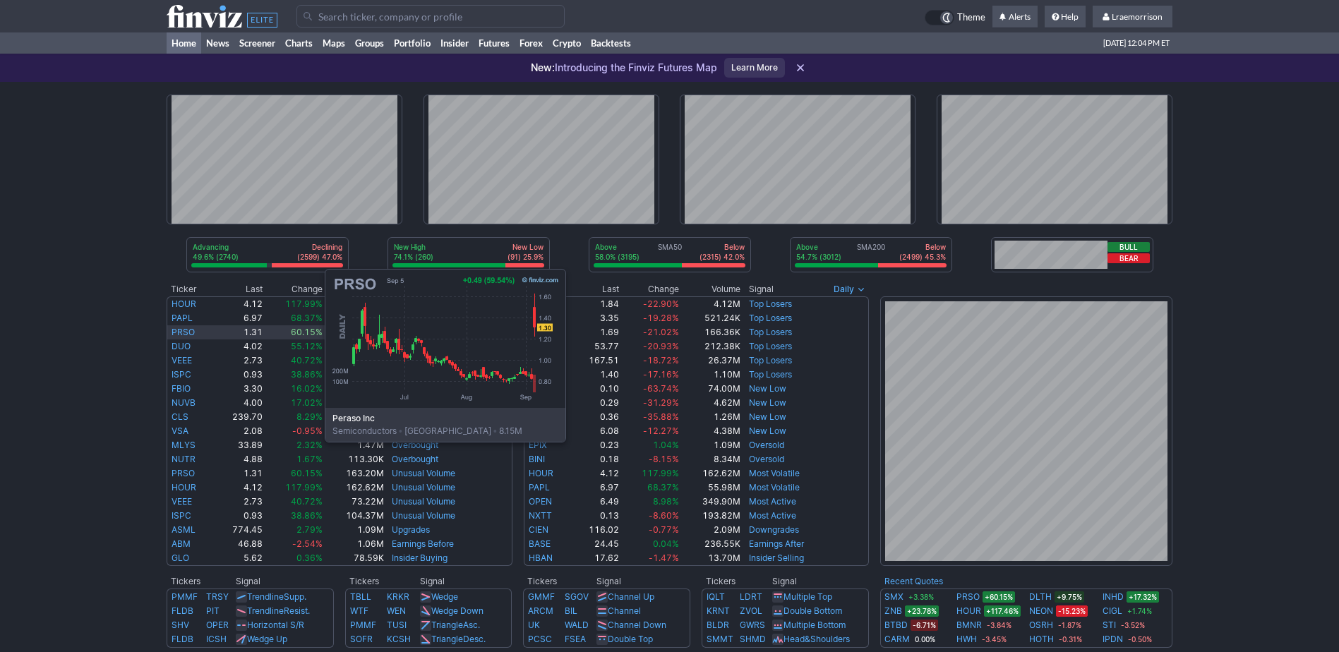
click at [184, 271] on link "PRSO" at bounding box center [183, 332] width 23 height 11
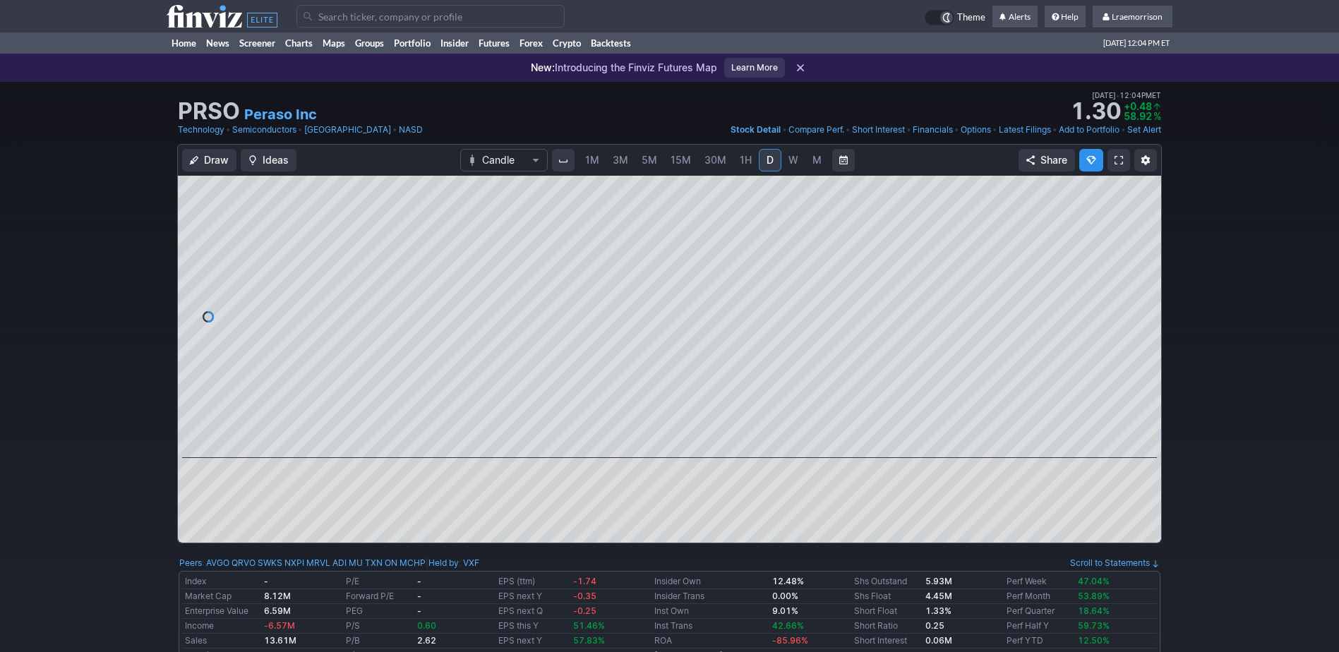
click at [586, 165] on span "1M" at bounding box center [592, 160] width 14 height 12
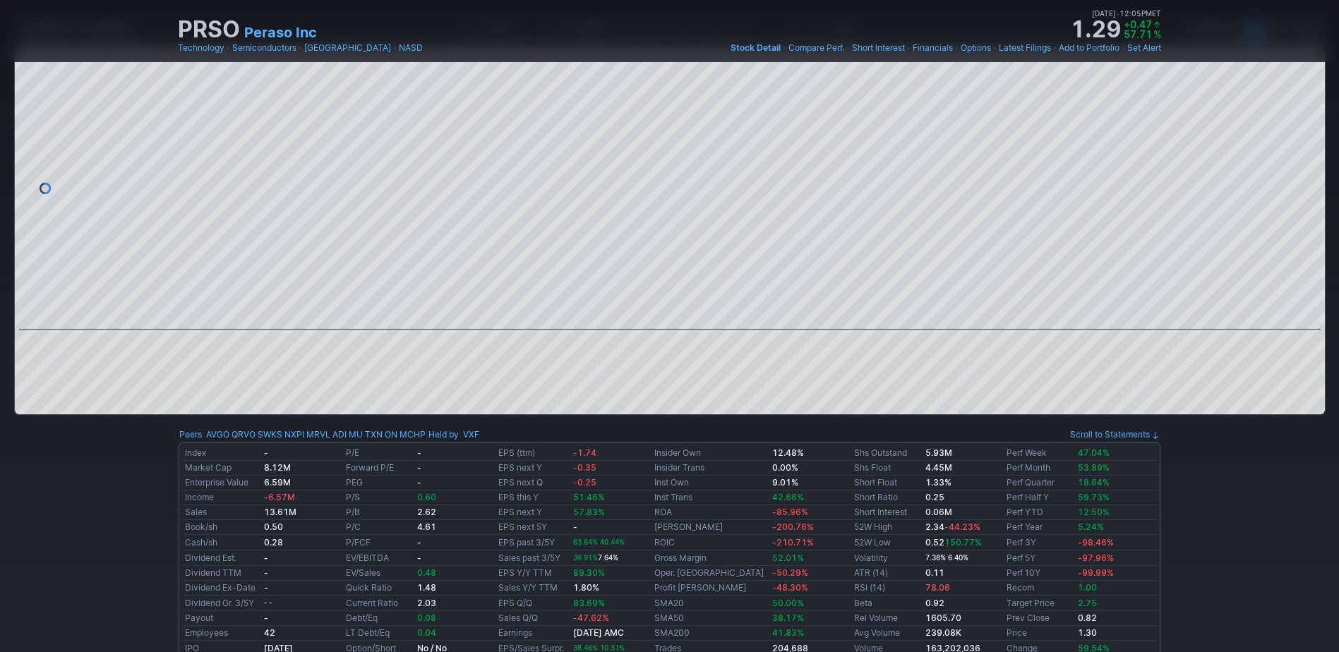
scroll to position [71, 0]
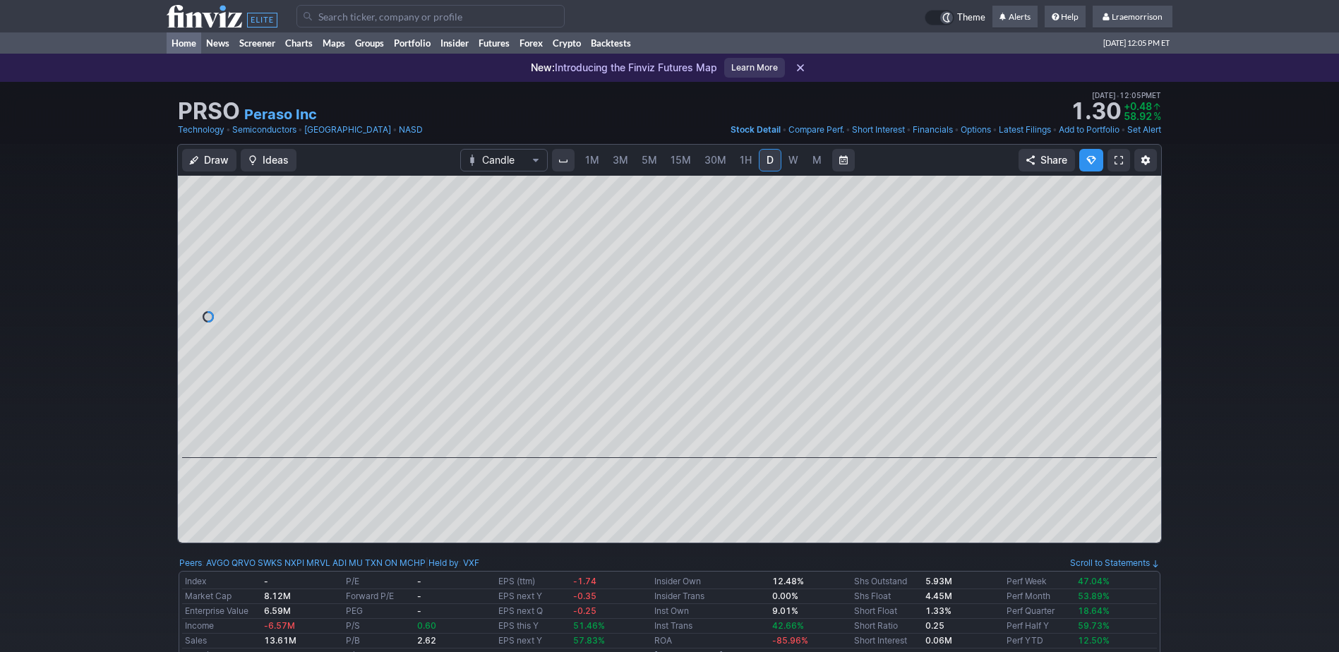
click at [193, 42] on link "Home" at bounding box center [184, 42] width 35 height 21
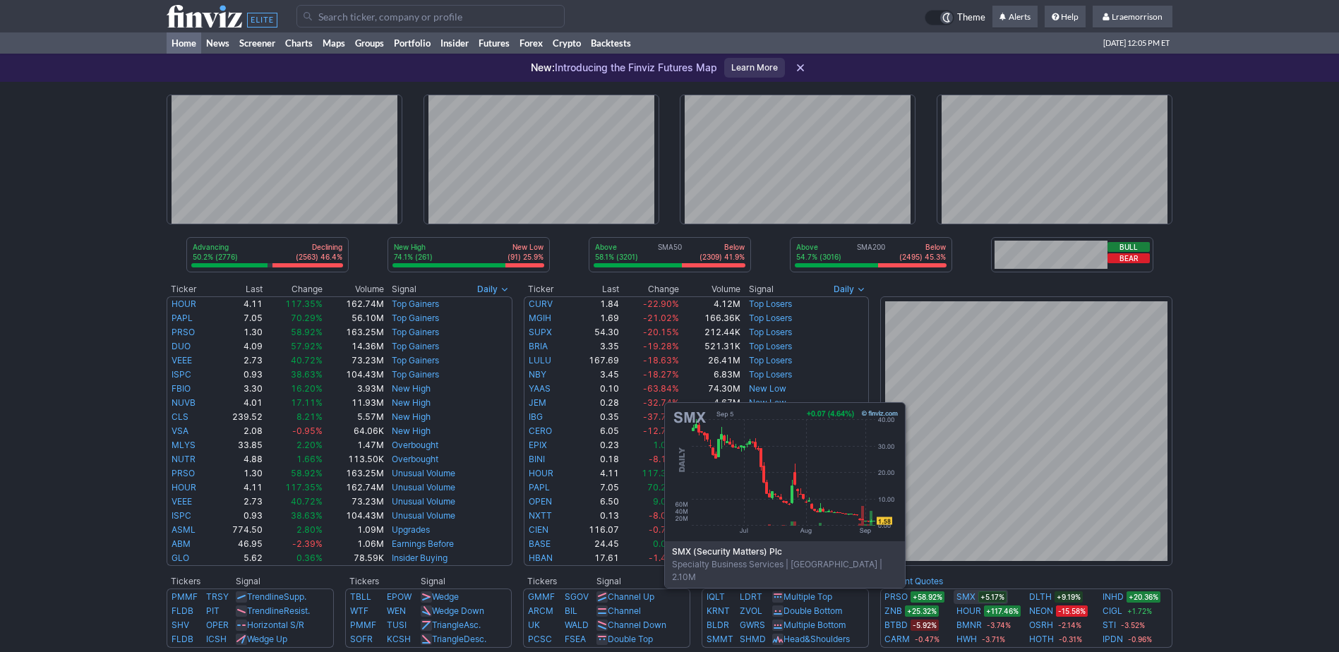
click at [967, 597] on link "SMX" at bounding box center [966, 597] width 19 height 14
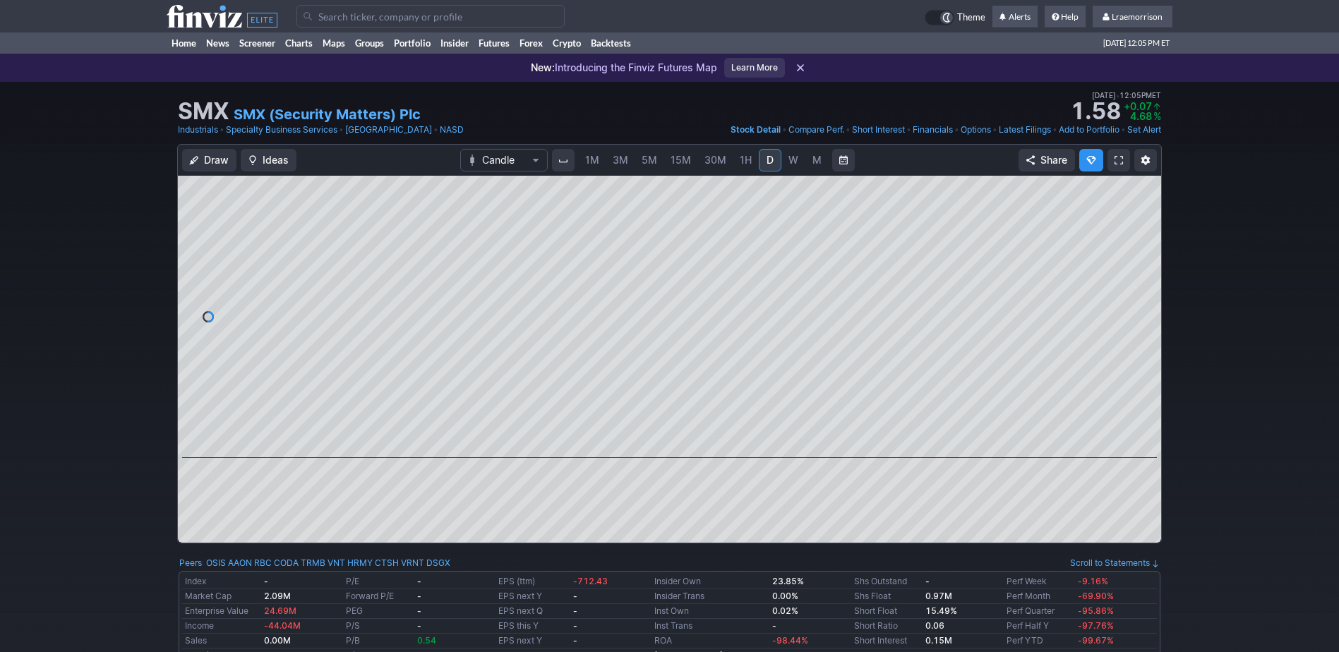
click at [589, 164] on span "1M" at bounding box center [592, 160] width 14 height 12
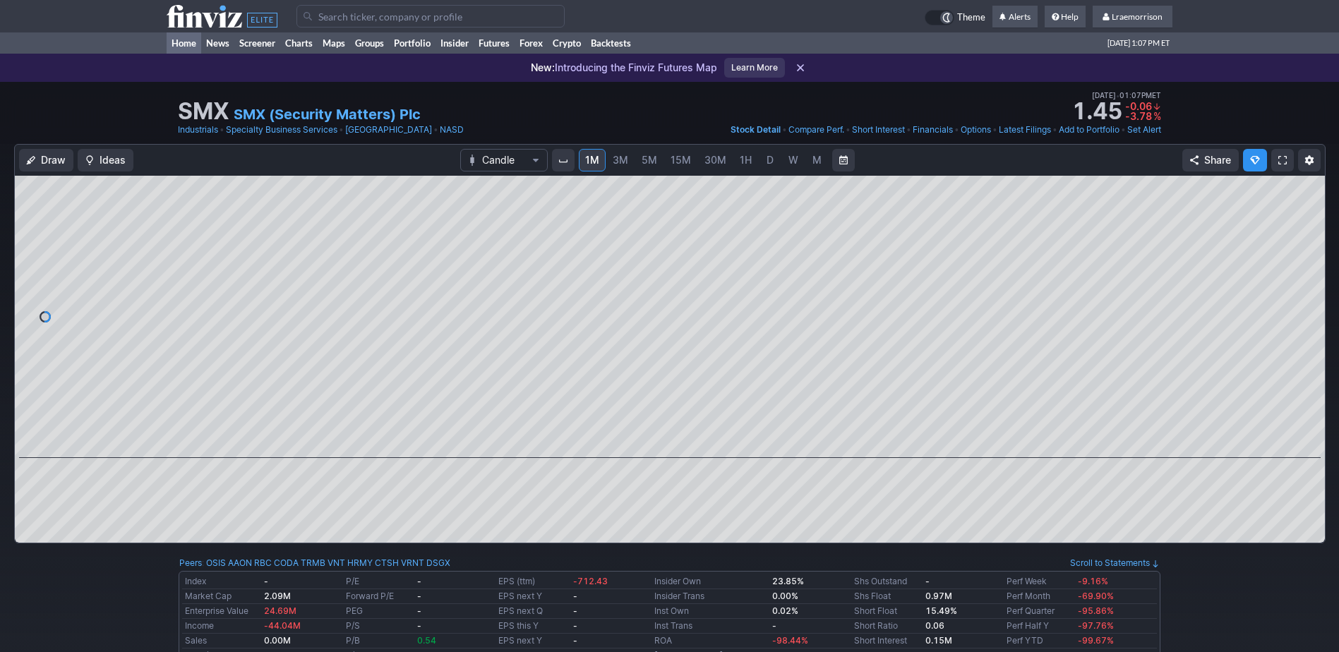
click at [180, 38] on link "Home" at bounding box center [184, 42] width 35 height 21
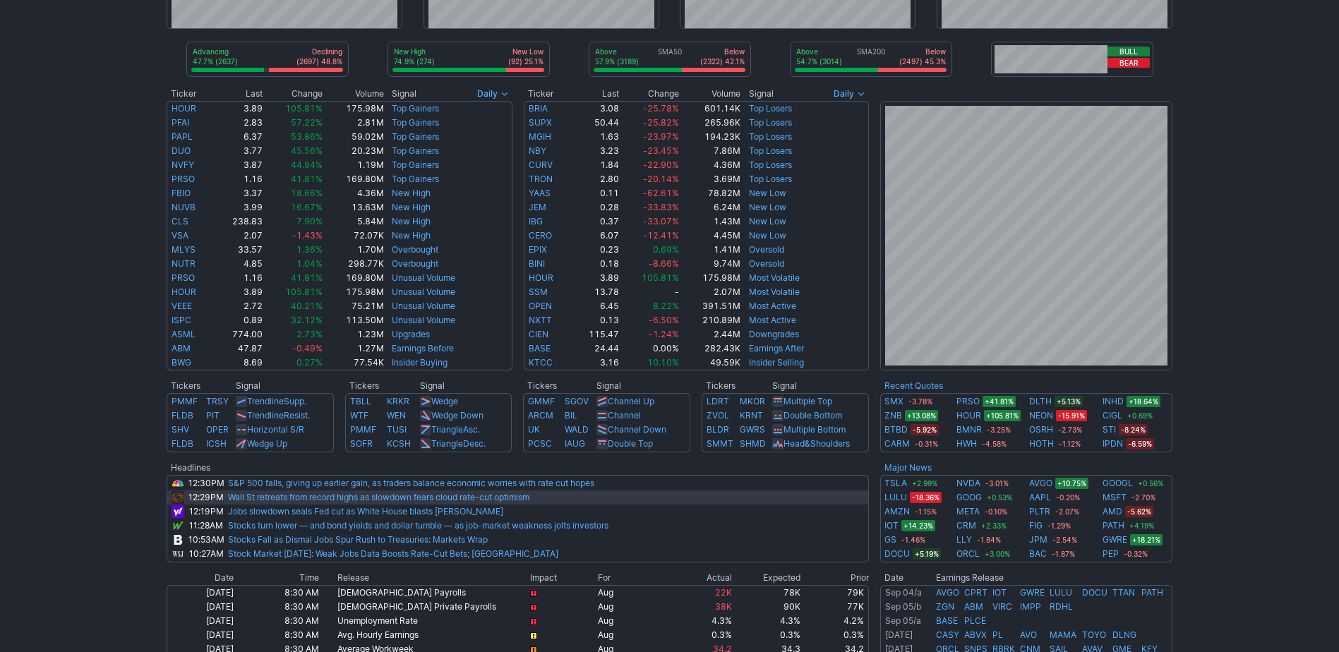
scroll to position [212, 0]
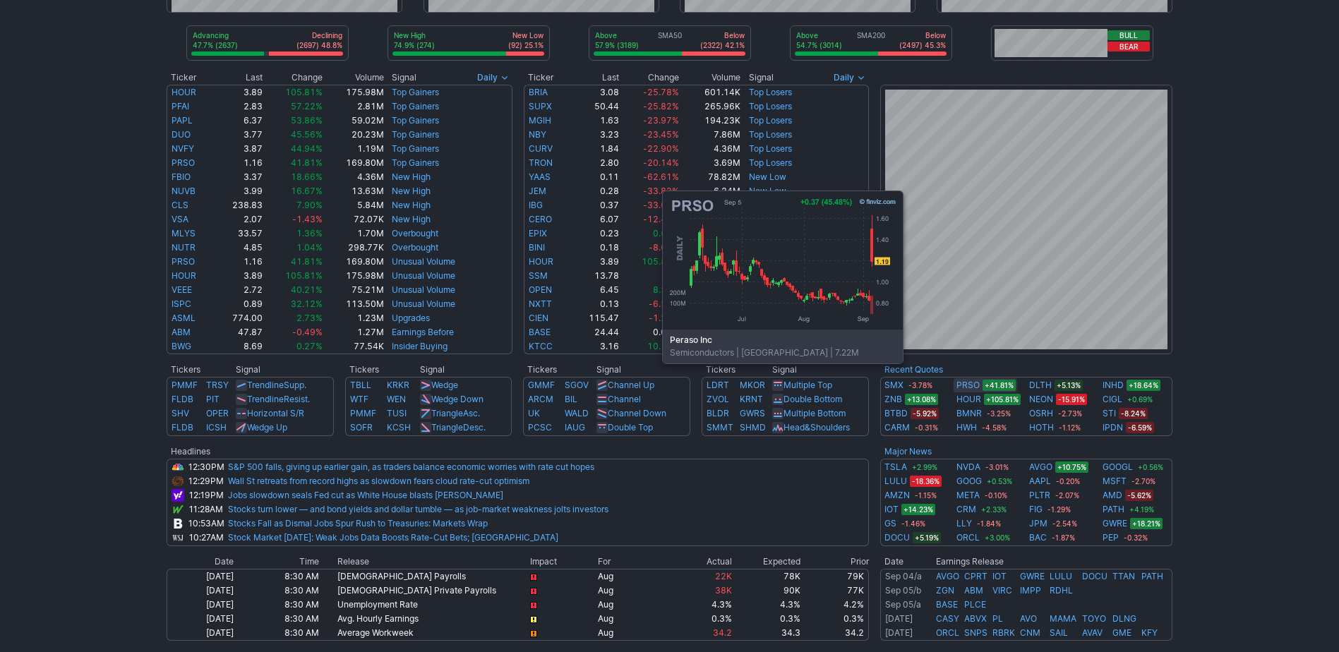
click at [965, 385] on link "PRSO" at bounding box center [968, 385] width 23 height 14
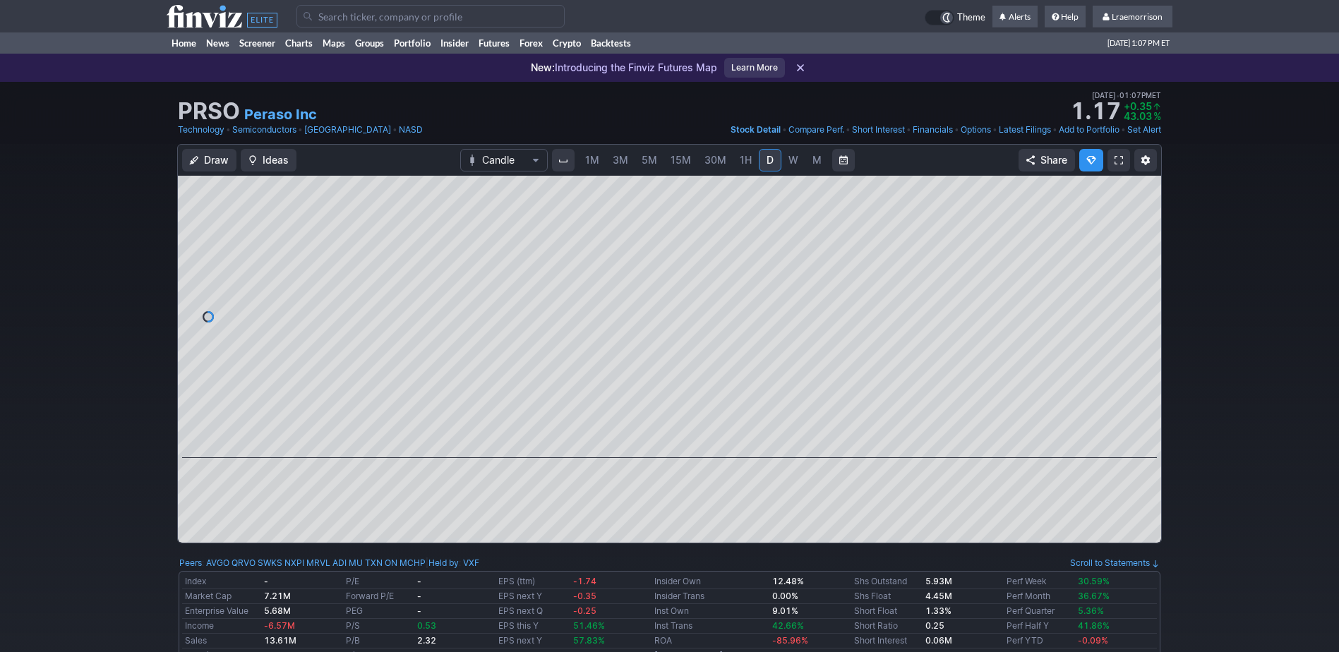
click at [588, 157] on span "1M" at bounding box center [592, 160] width 14 height 12
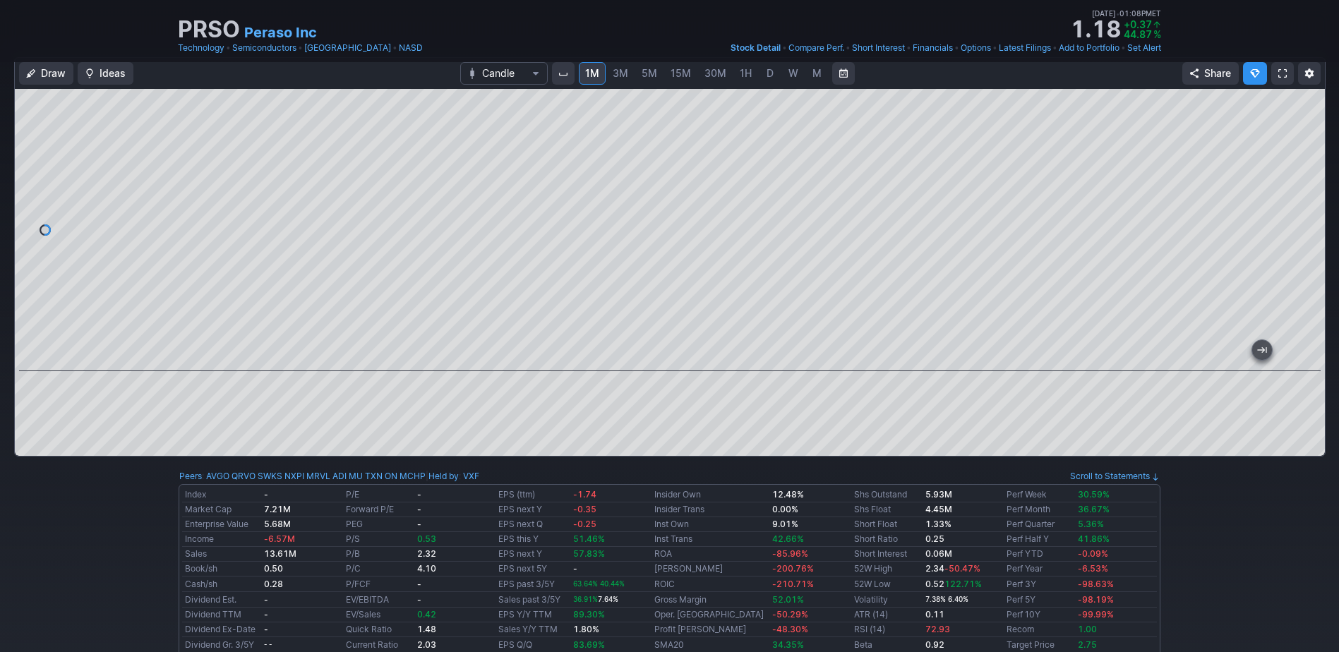
scroll to position [71, 0]
